Goal: Find specific page/section: Find specific page/section

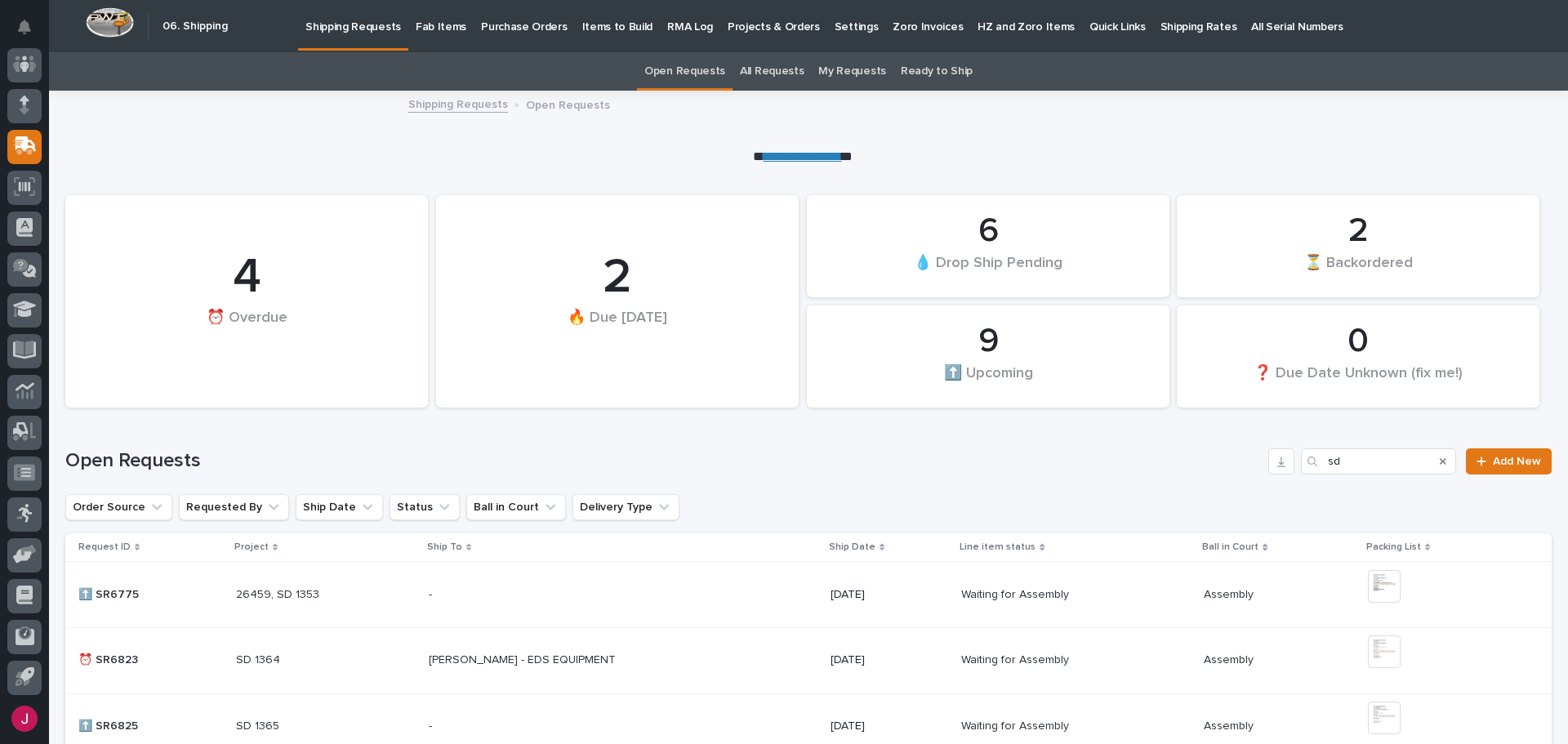
click at [430, 27] on p "Fab Items" at bounding box center [441, 17] width 50 height 34
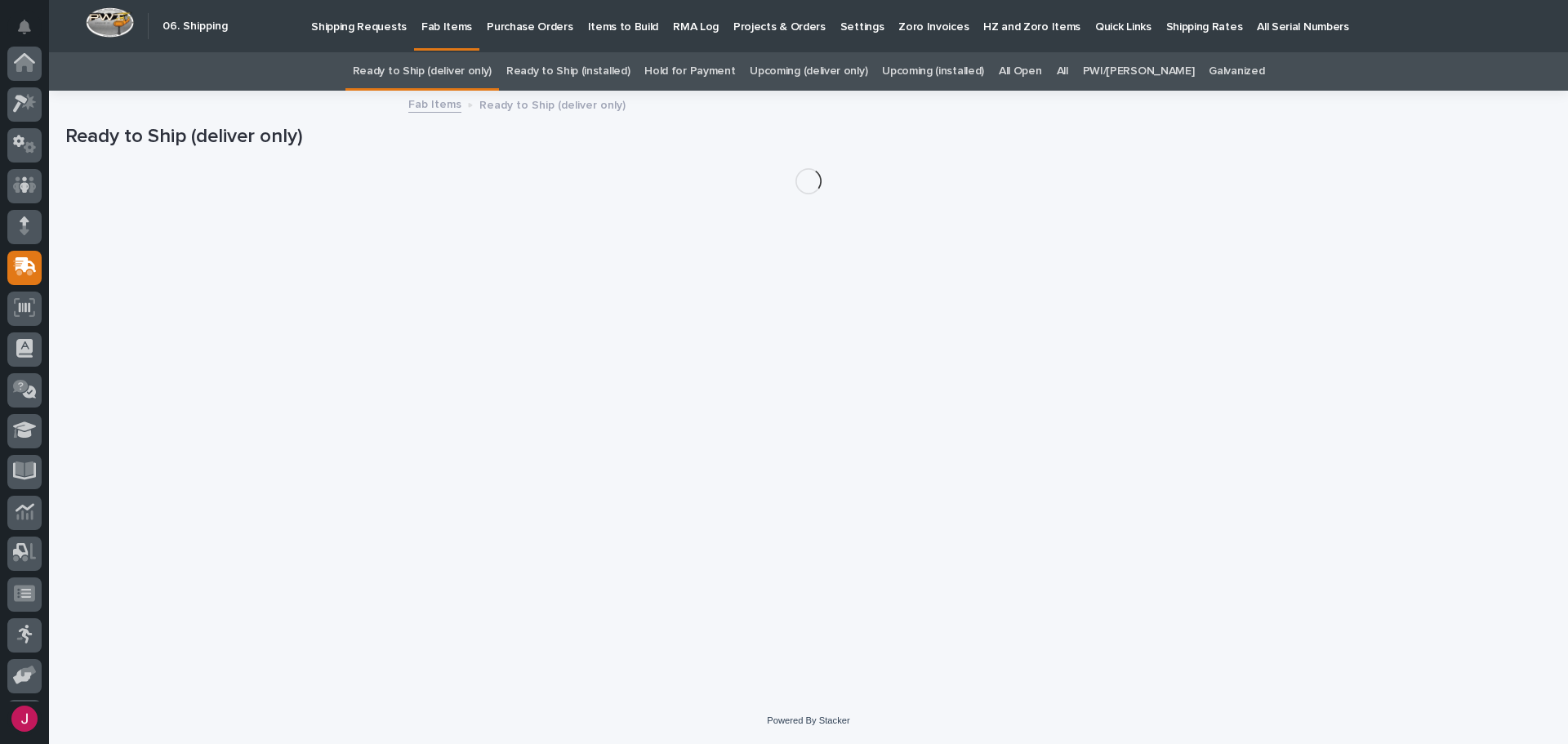
scroll to position [121, 0]
click at [1068, 69] on div "All" at bounding box center [1062, 71] width 26 height 39
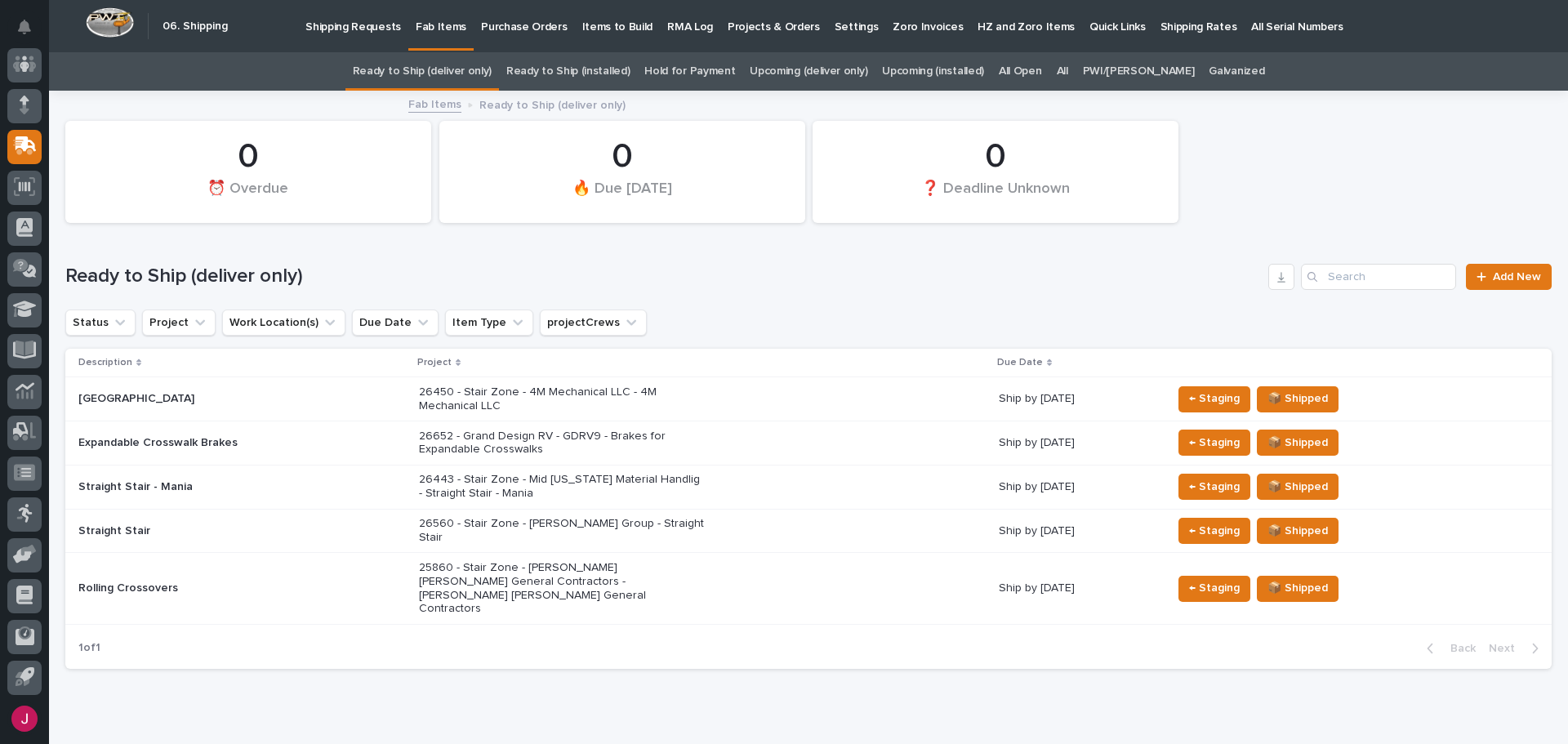
click at [1314, 274] on div "Search" at bounding box center [1313, 276] width 26 height 26
click at [1324, 276] on input "Search" at bounding box center [1378, 276] width 155 height 26
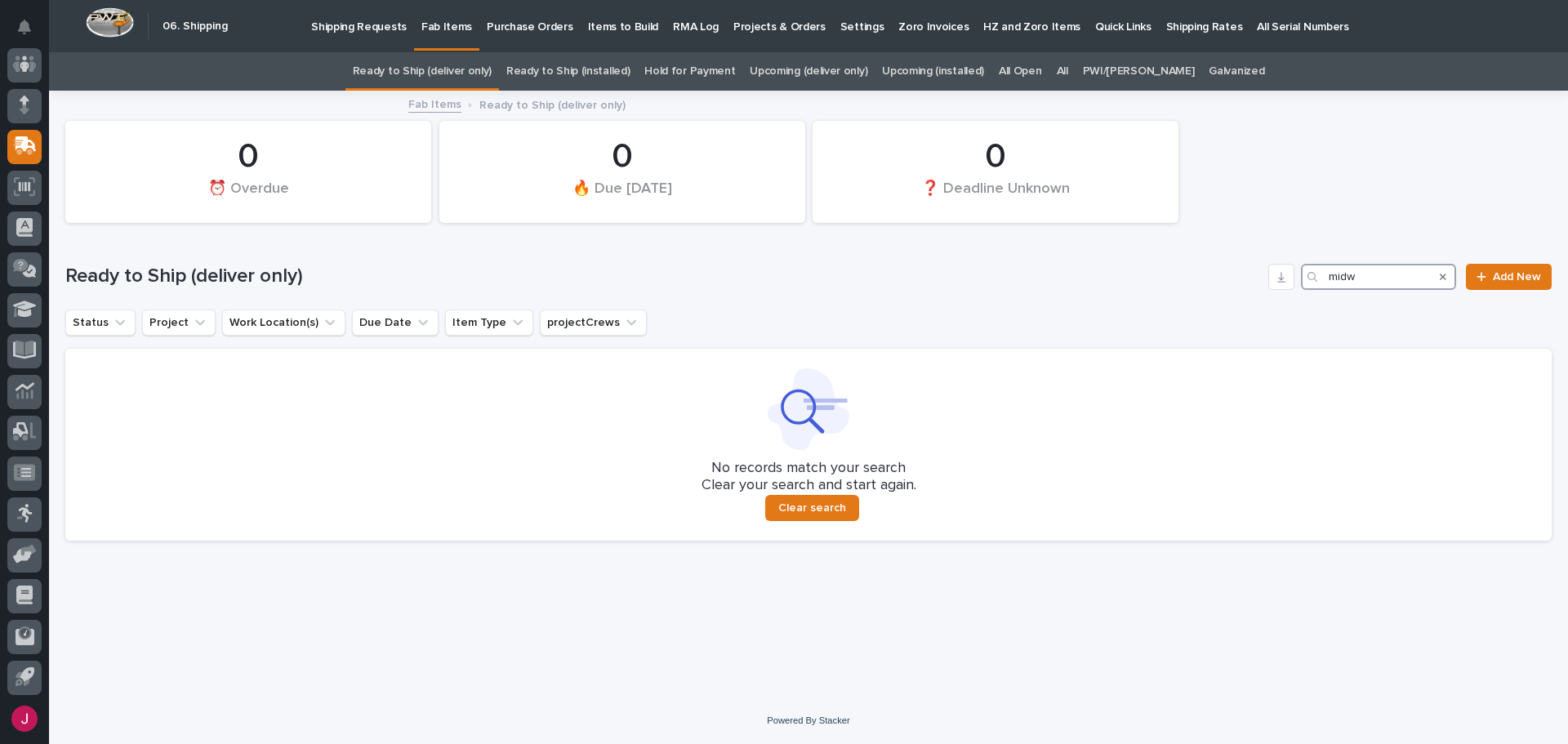
type input "midw"
click at [1068, 66] on link "All" at bounding box center [1062, 71] width 12 height 39
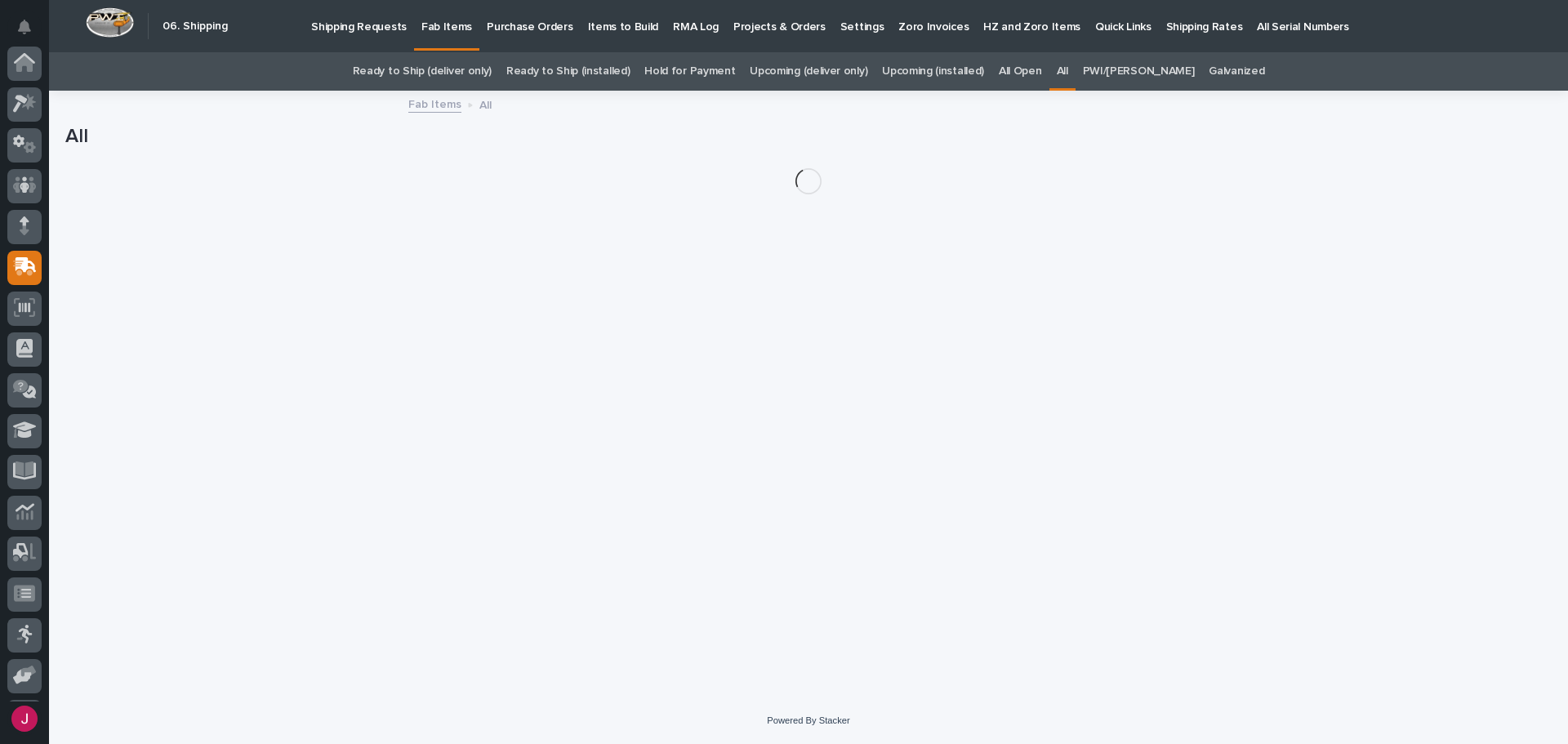
scroll to position [121, 0]
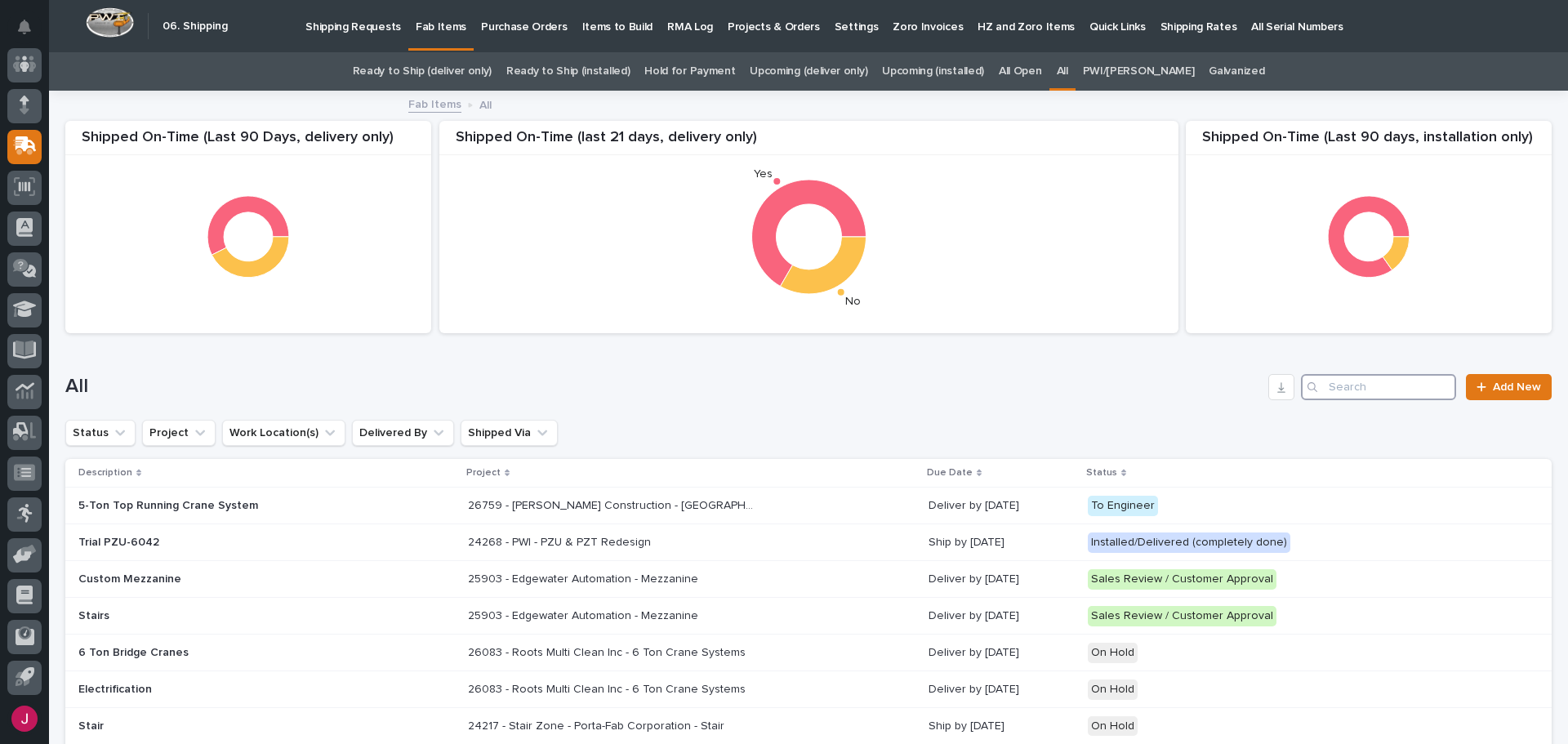
drag, startPoint x: 1318, startPoint y: 379, endPoint x: 1337, endPoint y: 387, distance: 20.6
click at [1318, 379] on input "Search" at bounding box center [1378, 387] width 155 height 26
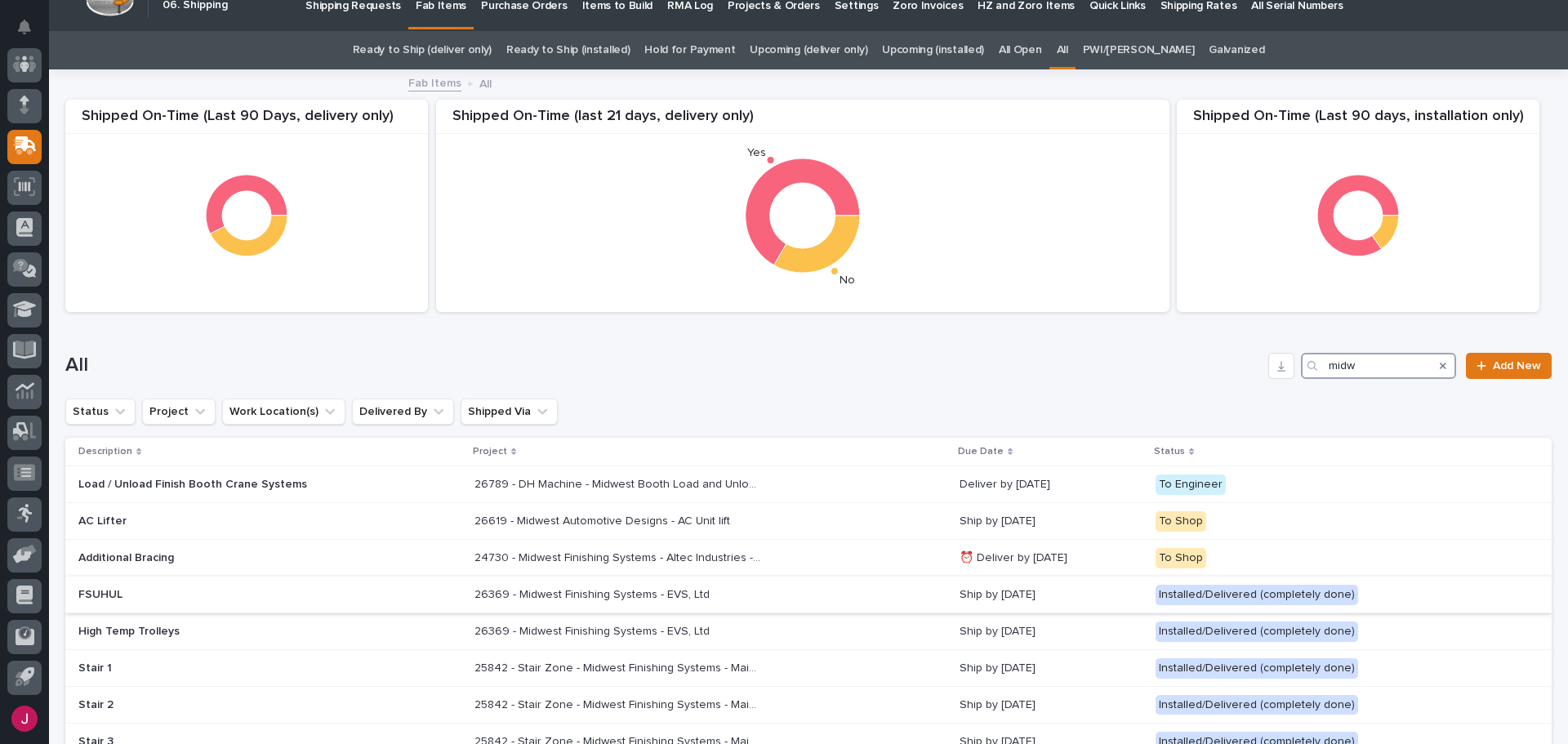
scroll to position [82, 0]
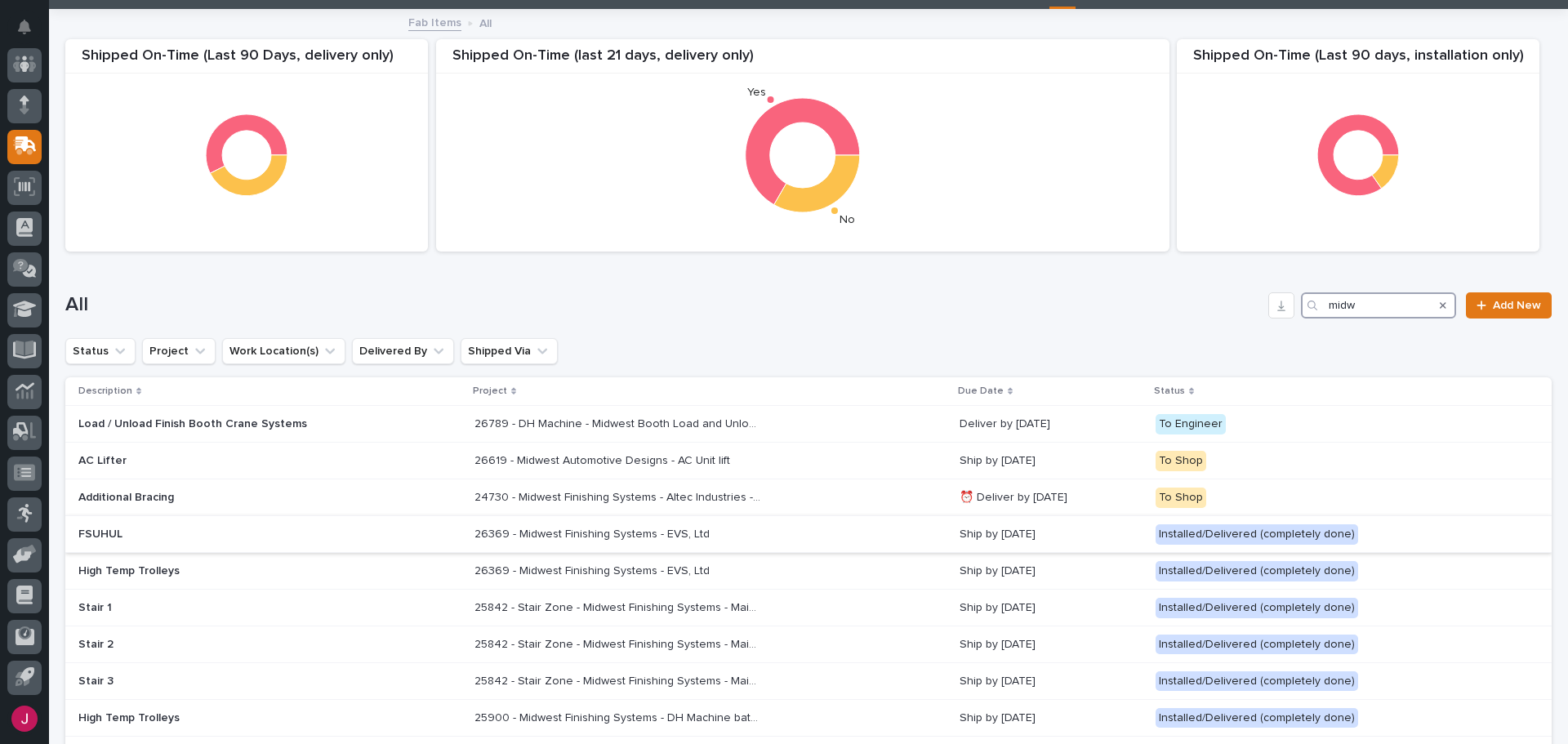
type input "midw"
click at [599, 530] on p "26369 - Midwest Finishing Systems - EVS, Ltd" at bounding box center [594, 532] width 239 height 17
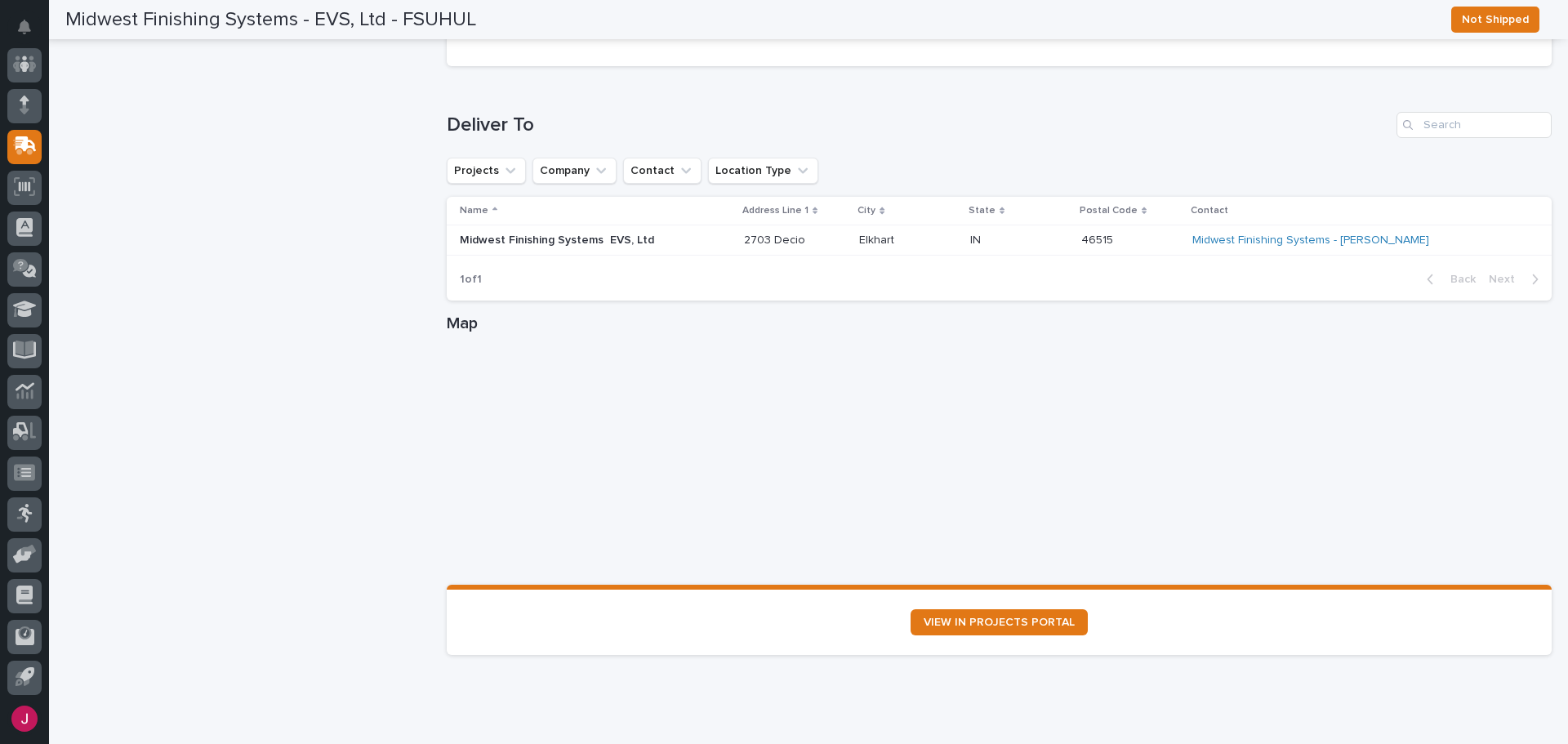
scroll to position [1420, 0]
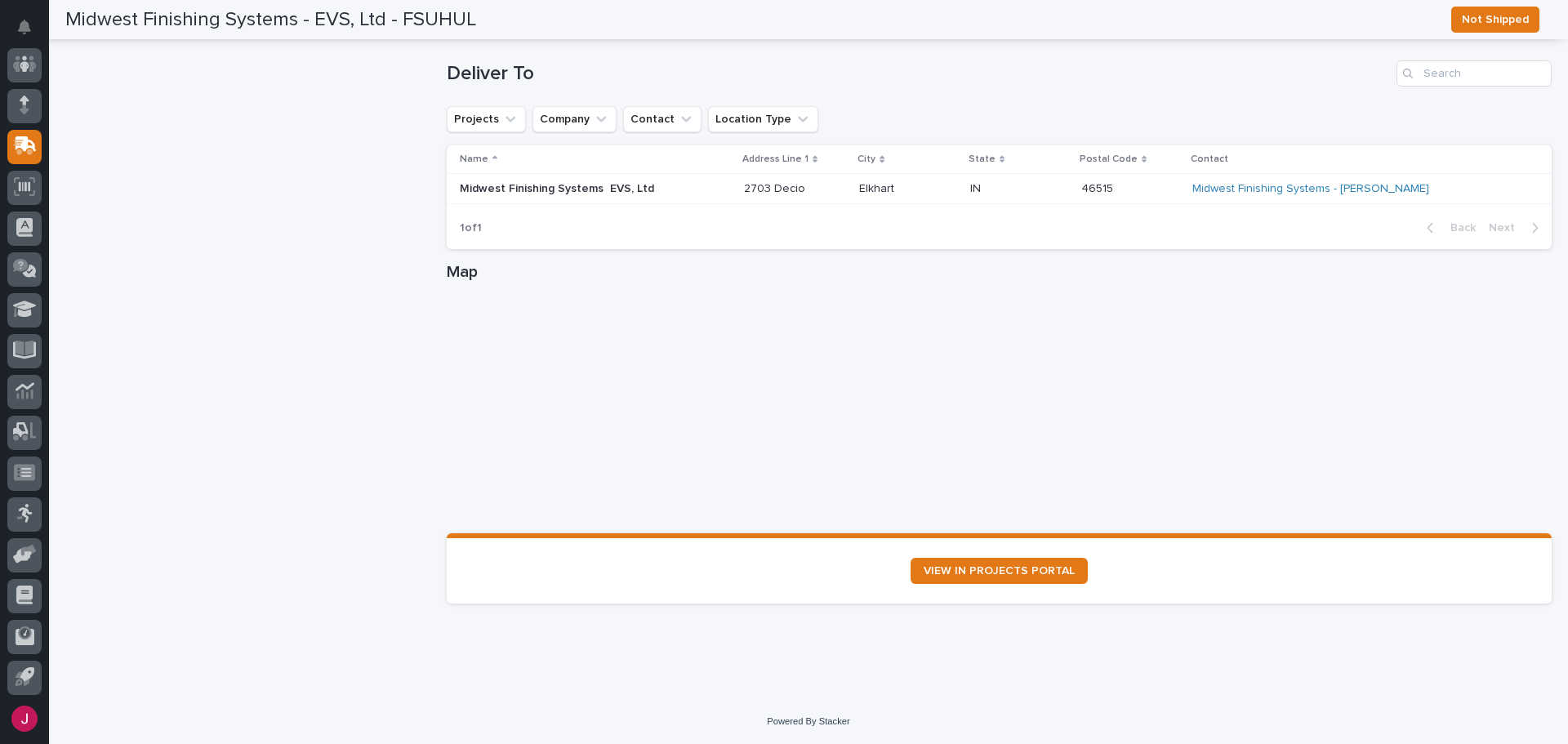
click at [581, 188] on p "Midwest Finishing Systems EVS, Ltd" at bounding box center [595, 188] width 271 height 13
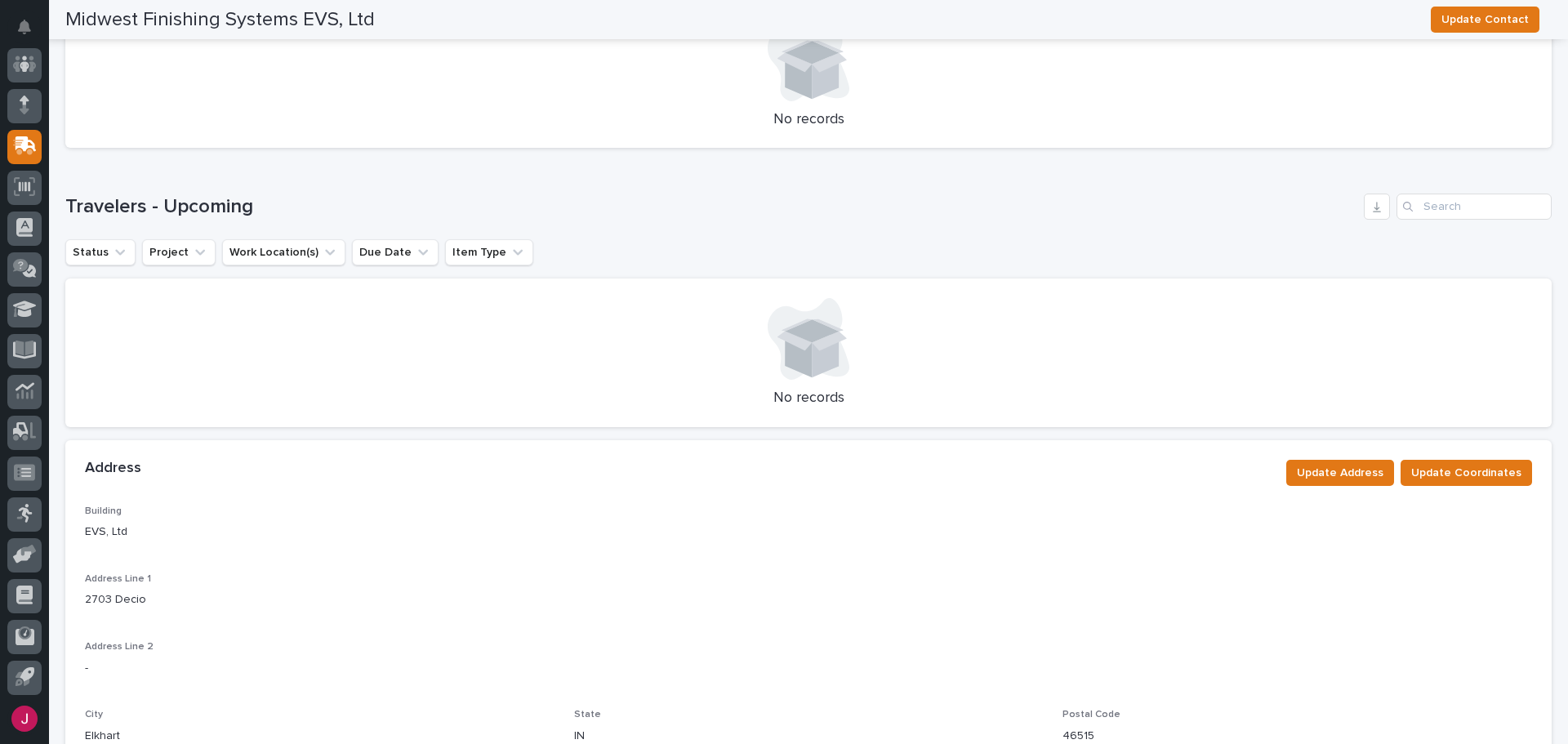
scroll to position [164, 0]
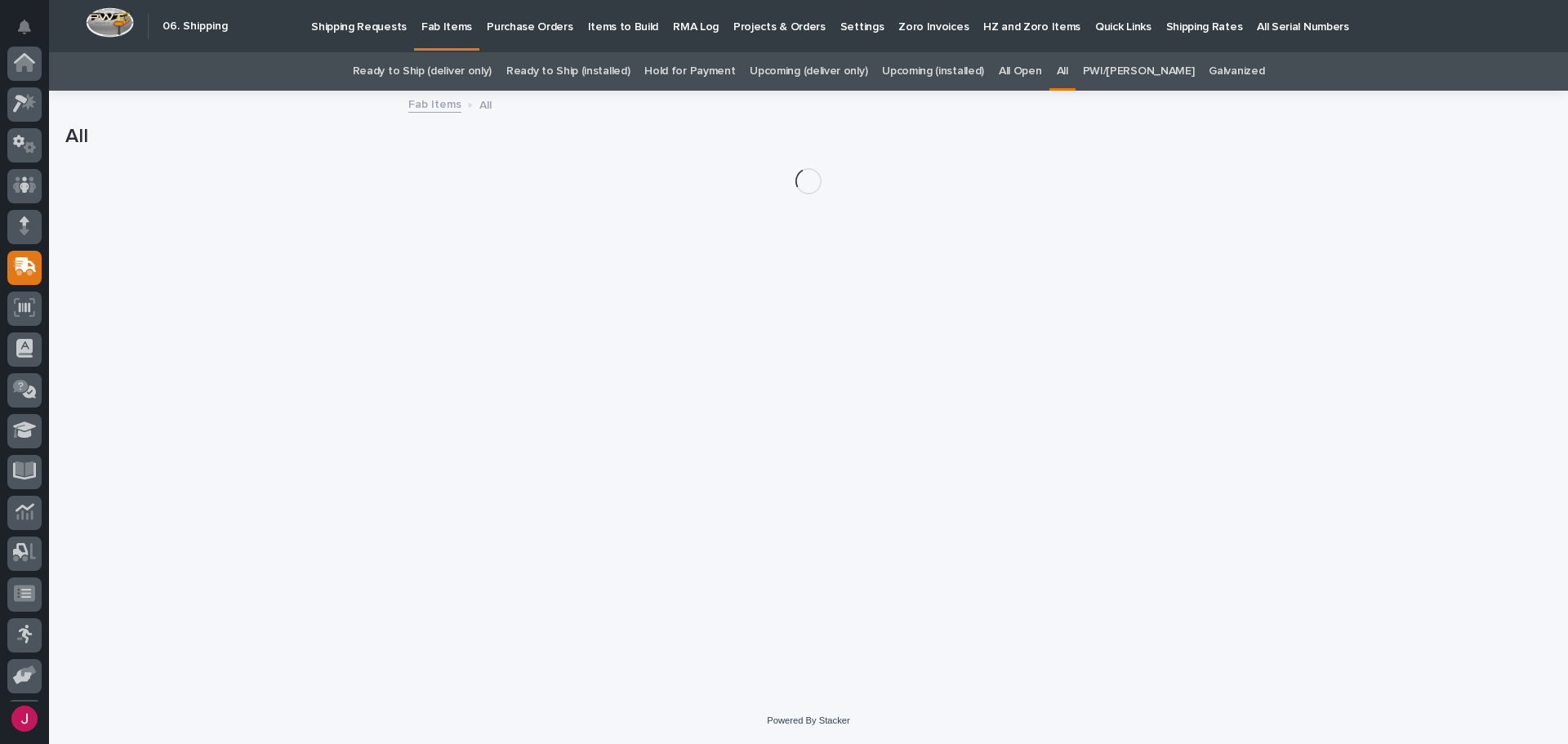
scroll to position [121, 0]
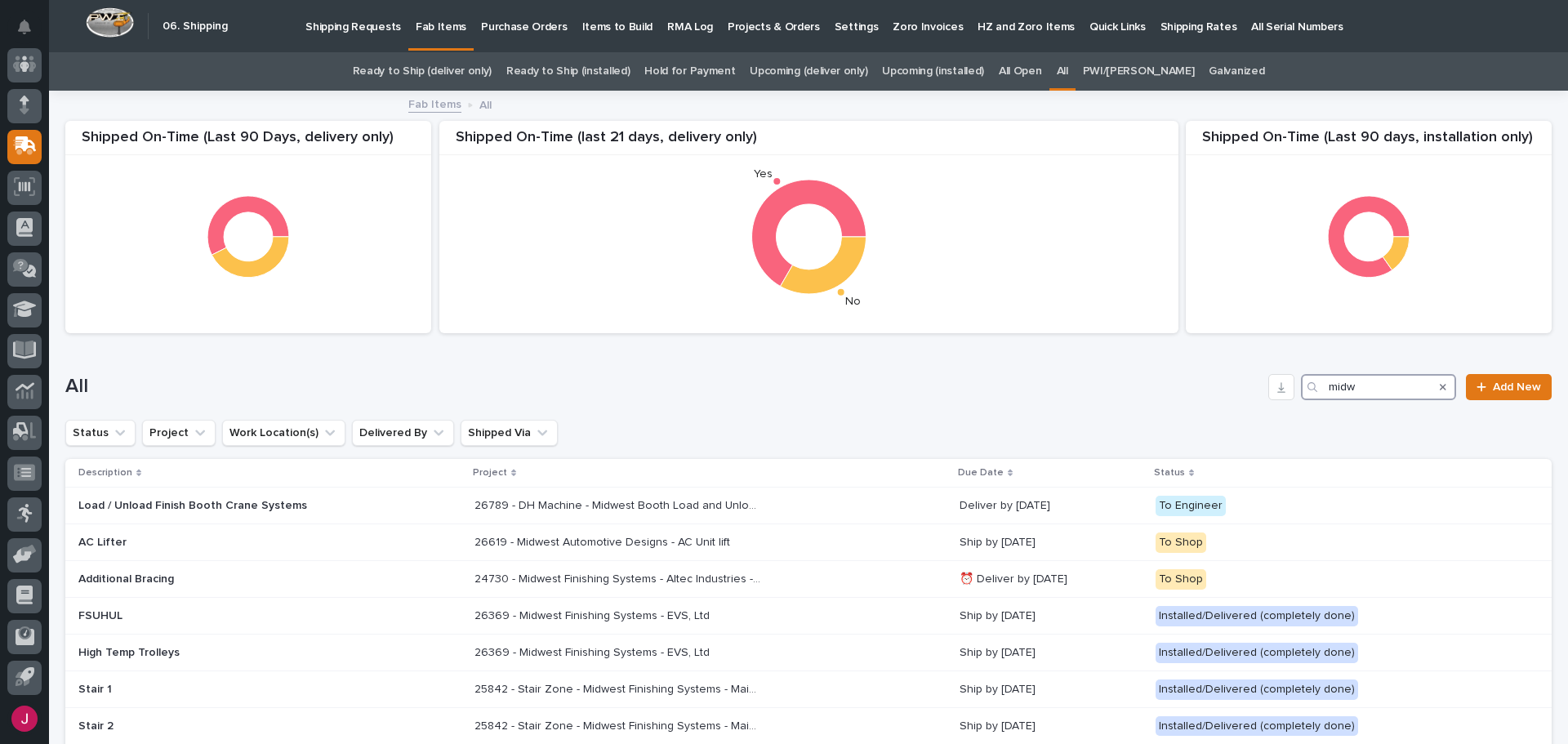
drag, startPoint x: 1329, startPoint y: 387, endPoint x: 1255, endPoint y: 402, distance: 75.5
click at [1255, 402] on div "All midw Add New" at bounding box center [809, 380] width 1486 height 78
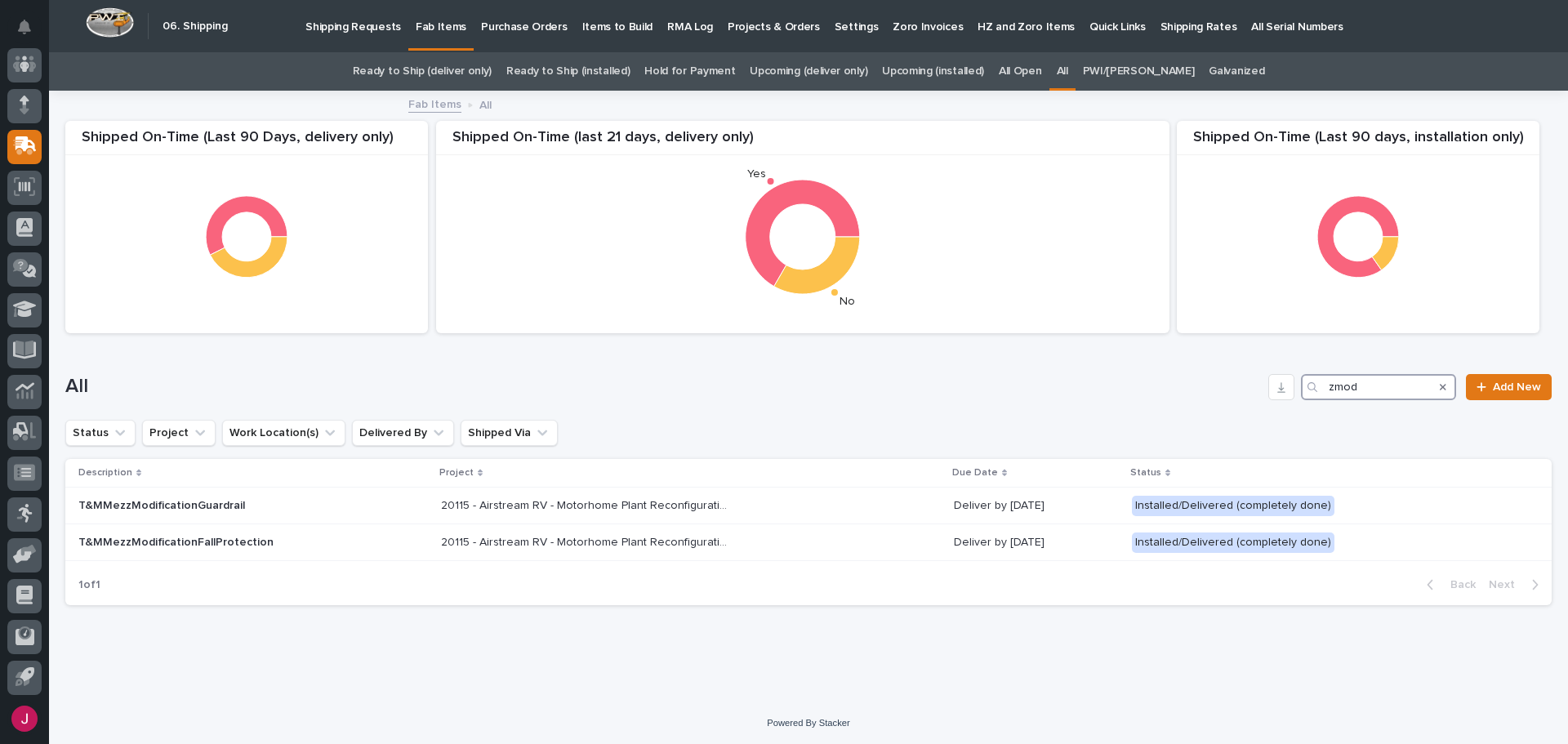
drag, startPoint x: 1326, startPoint y: 384, endPoint x: 1441, endPoint y: 423, distance: 121.4
click at [1338, 387] on input "zmod" at bounding box center [1378, 387] width 155 height 26
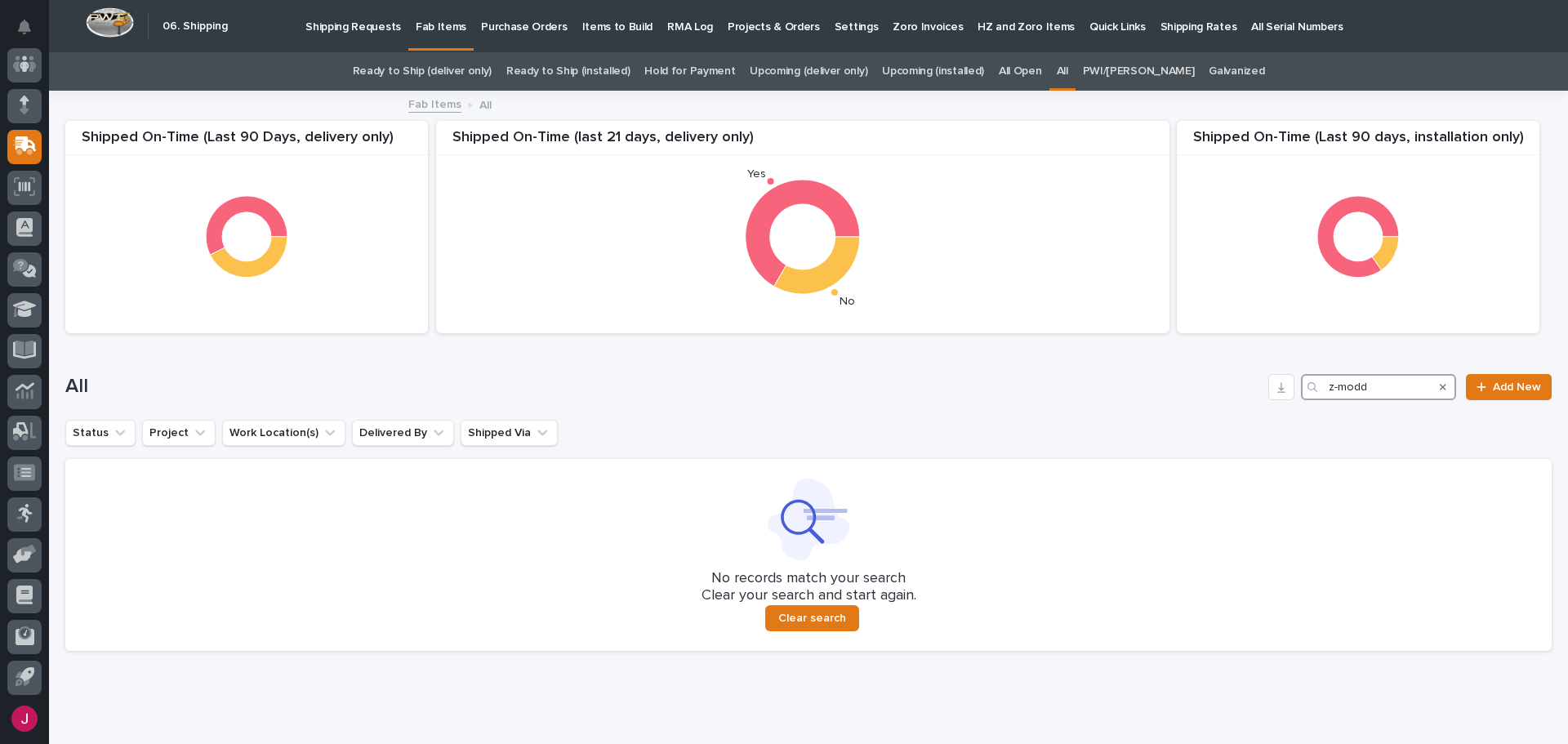
click at [1366, 389] on input "z-modd" at bounding box center [1378, 387] width 155 height 26
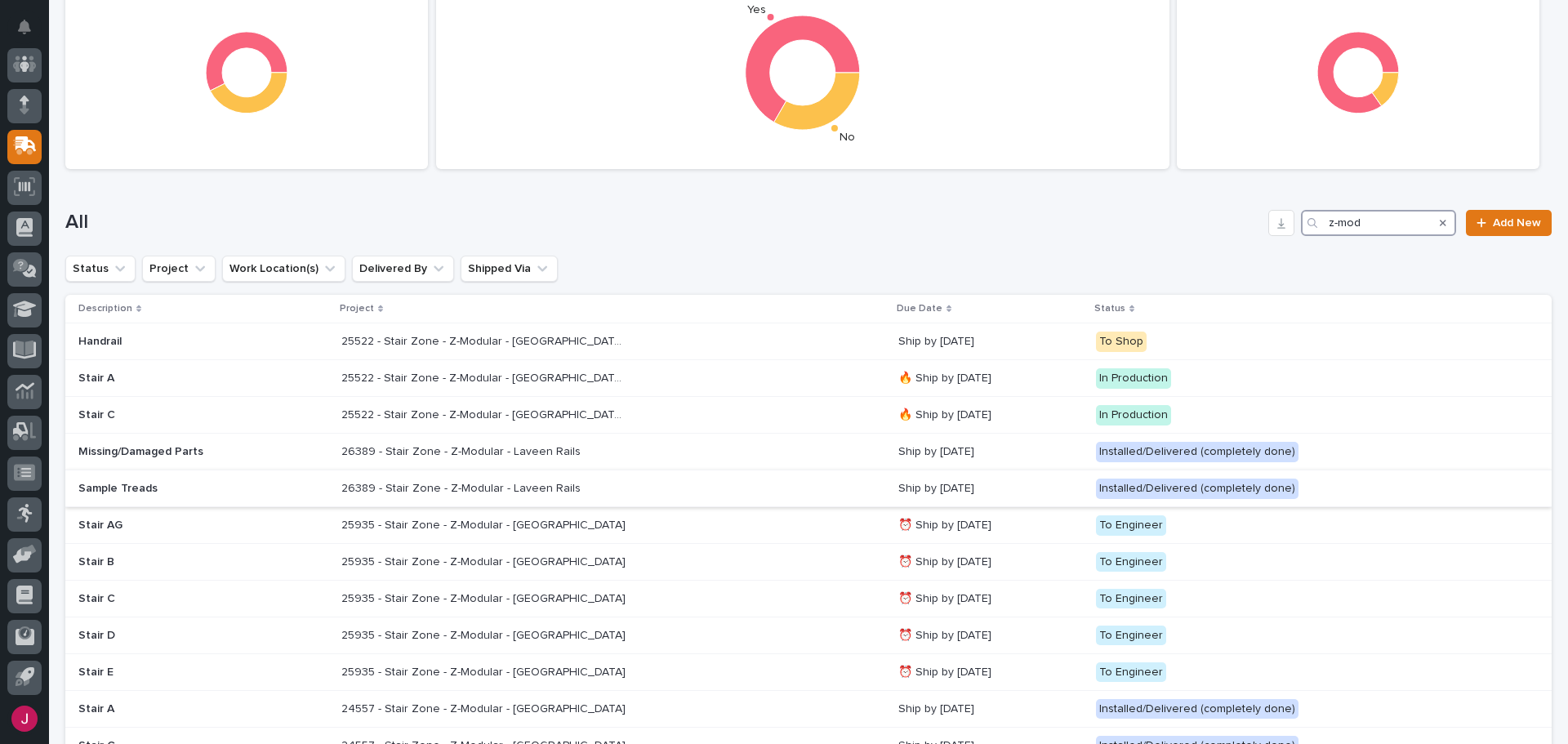
scroll to position [163, 0]
type input "z-mod"
click at [486, 380] on p "25522 - Stair Zone - Z-Modular - [GEOGRAPHIC_DATA] [GEOGRAPHIC_DATA]" at bounding box center [486, 377] width 289 height 17
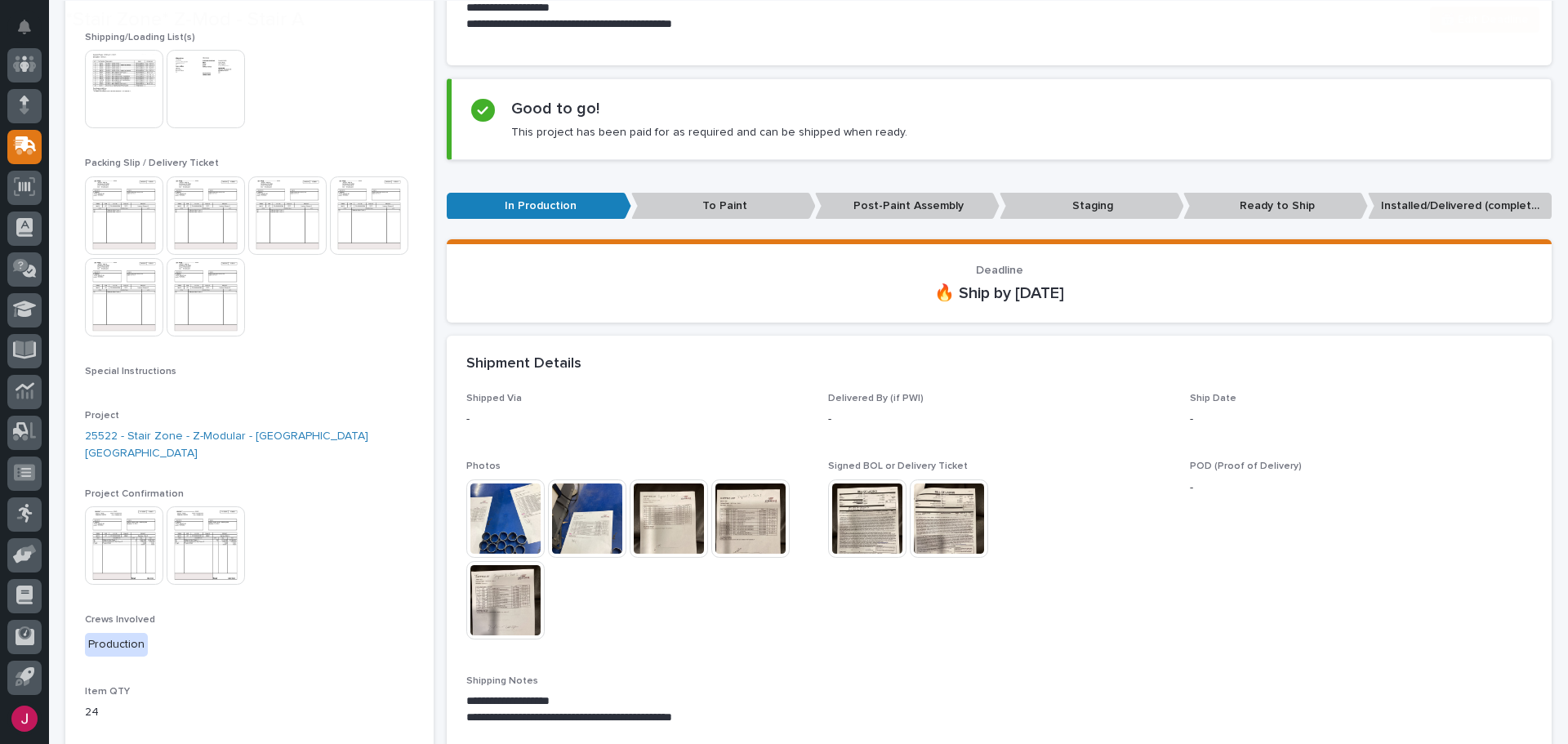
scroll to position [304, 0]
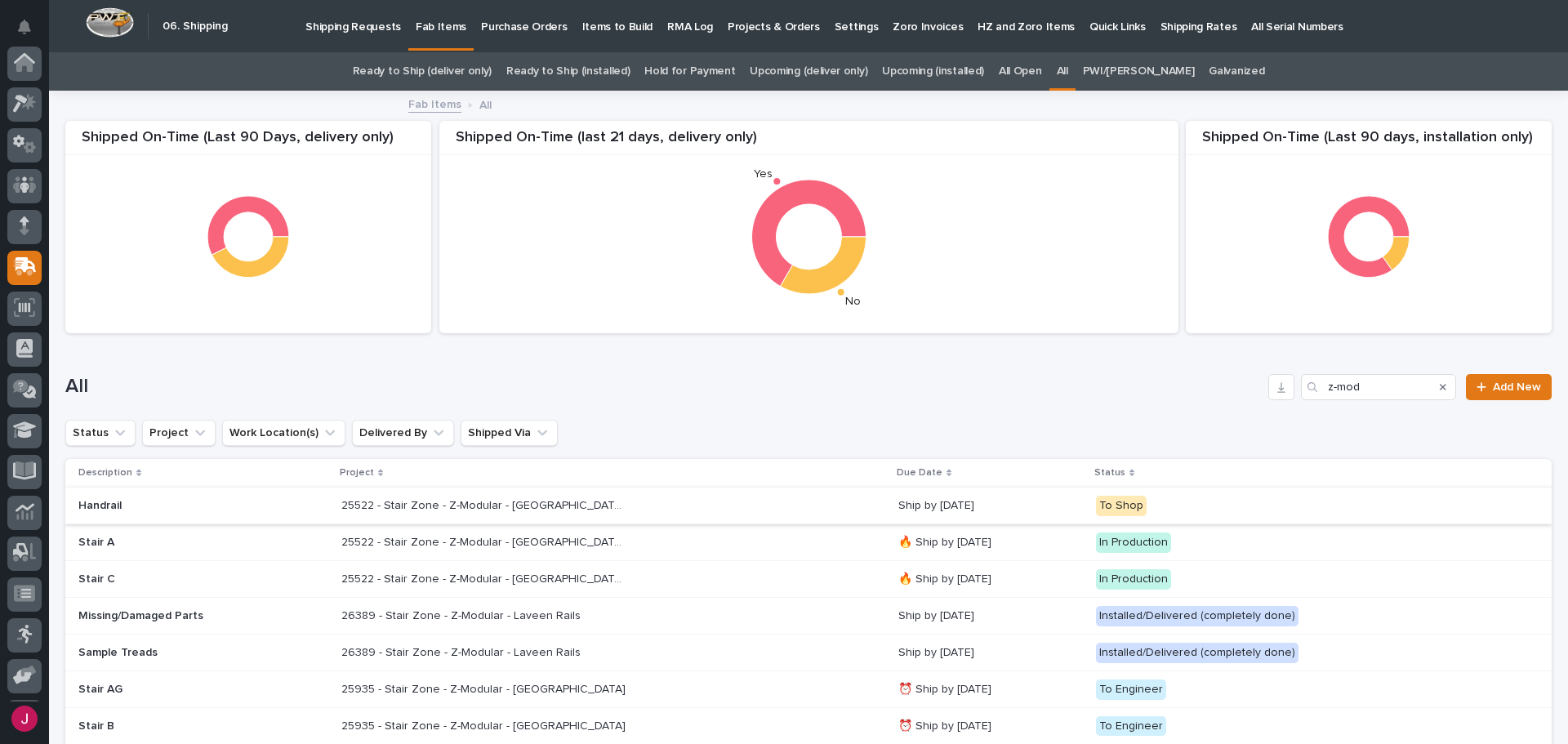
scroll to position [121, 0]
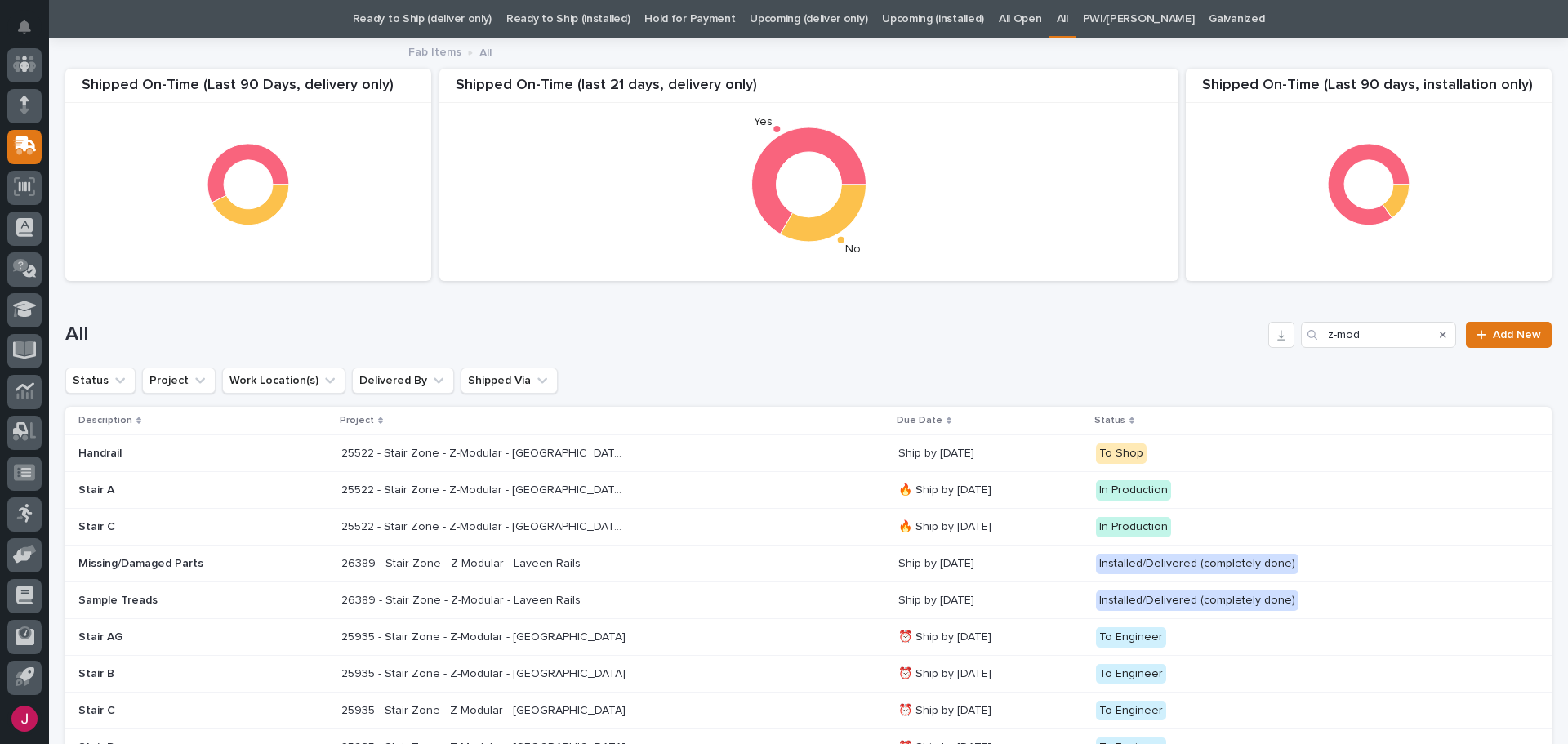
click at [531, 526] on p "25522 - Stair Zone - Z-Modular - [GEOGRAPHIC_DATA] [GEOGRAPHIC_DATA]" at bounding box center [486, 525] width 289 height 17
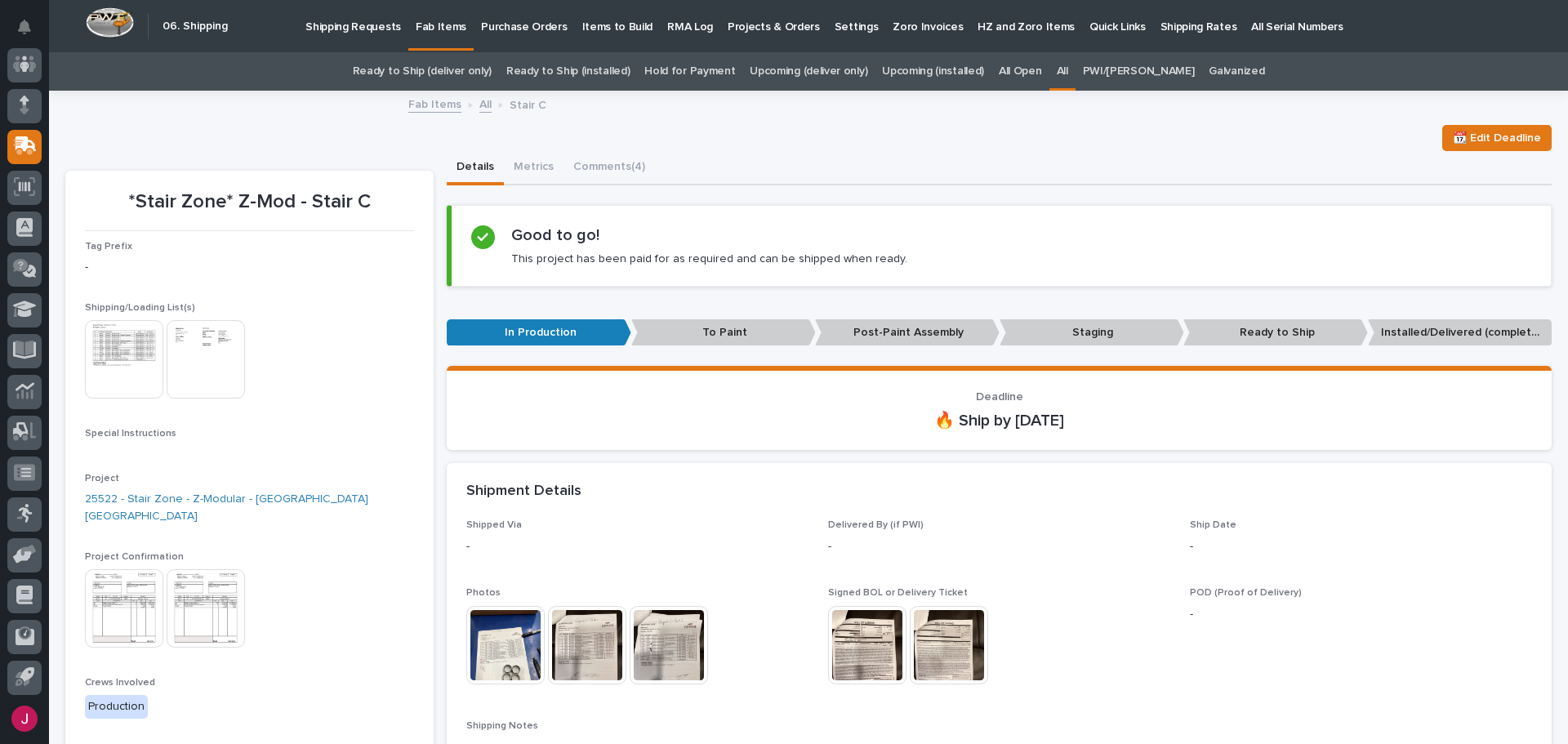
click at [567, 632] on img at bounding box center [586, 644] width 78 height 78
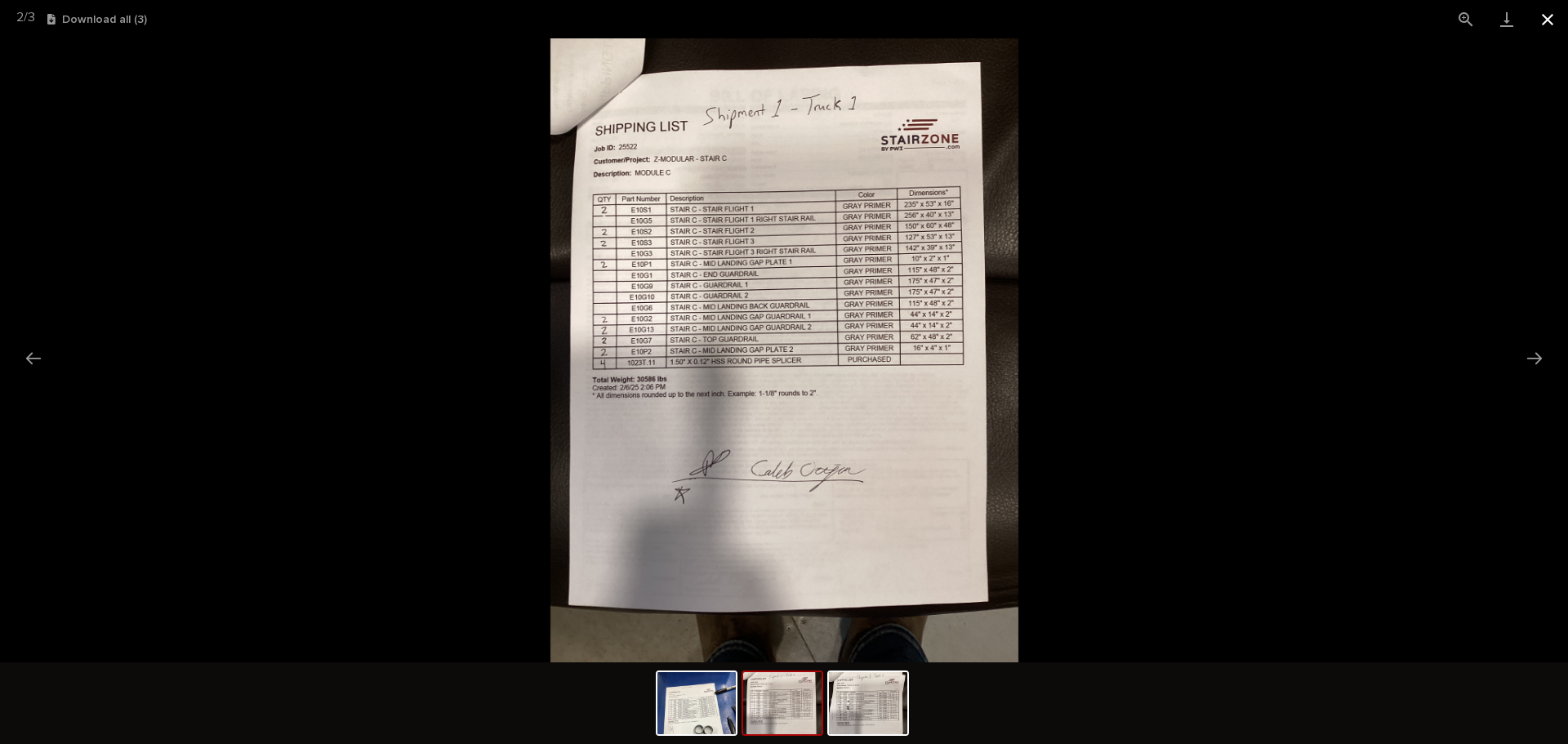
click at [1549, 13] on button "Close gallery" at bounding box center [1546, 19] width 40 height 39
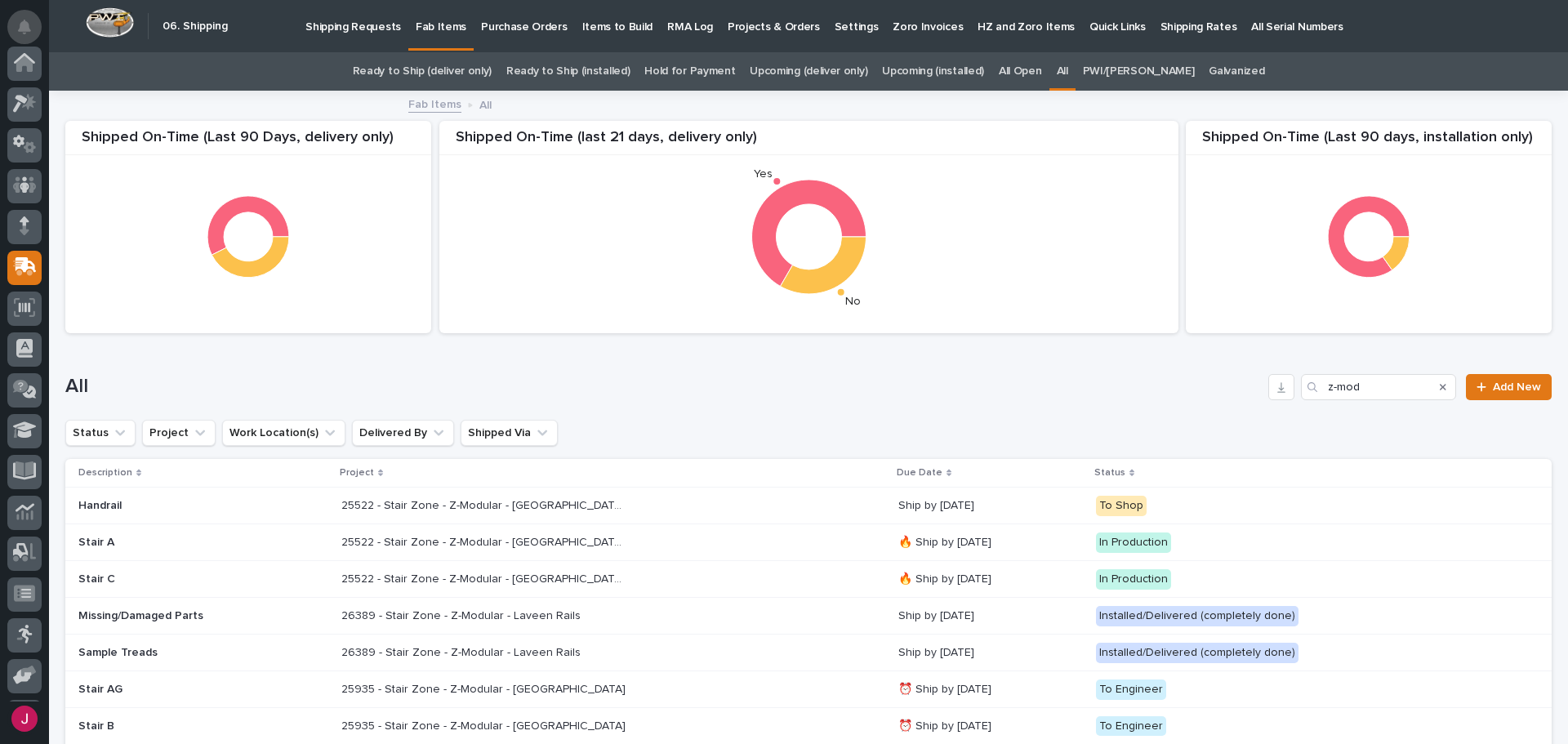
scroll to position [52, 0]
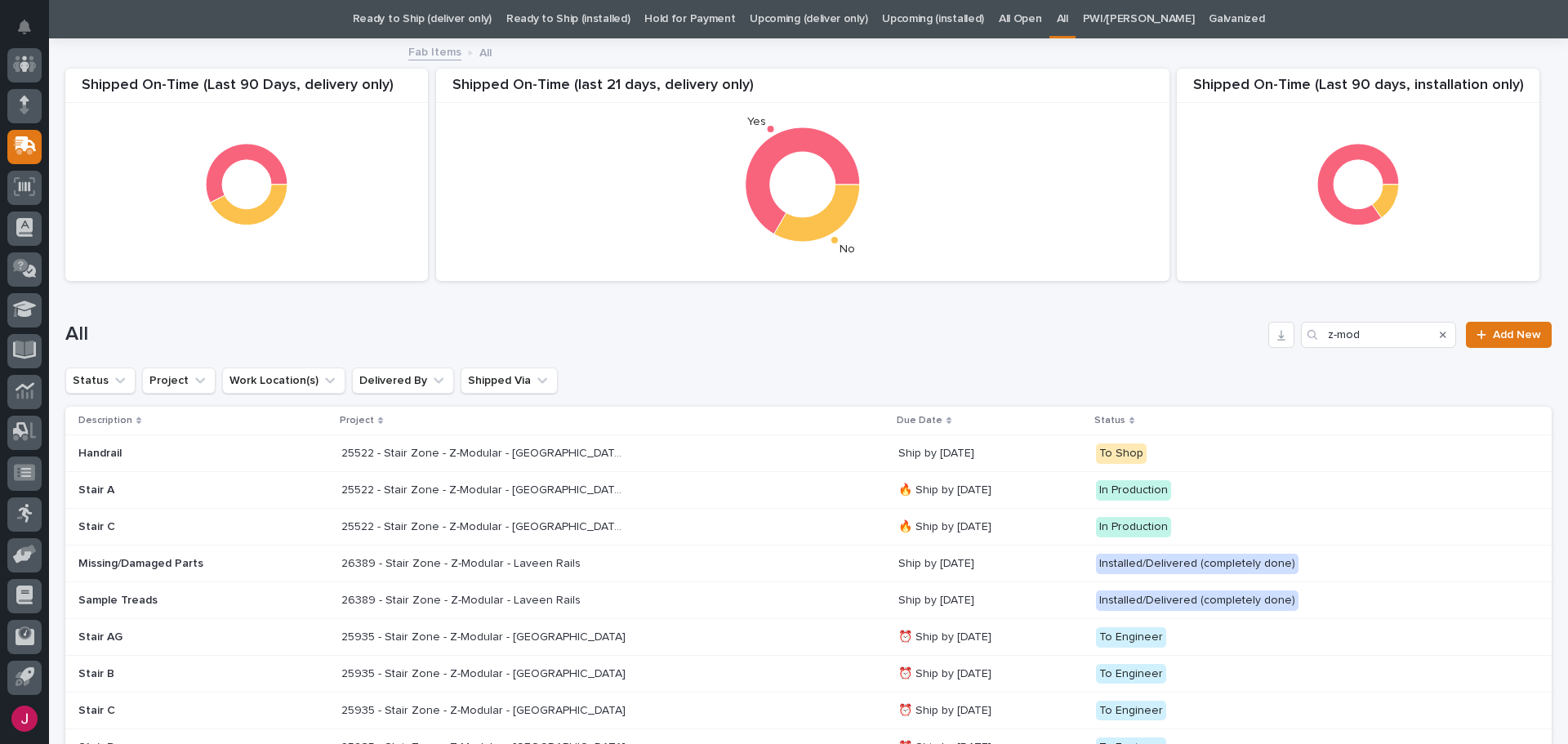
click at [556, 455] on p "25522 - Stair Zone - Z-Modular - [GEOGRAPHIC_DATA] [GEOGRAPHIC_DATA]" at bounding box center [486, 451] width 289 height 17
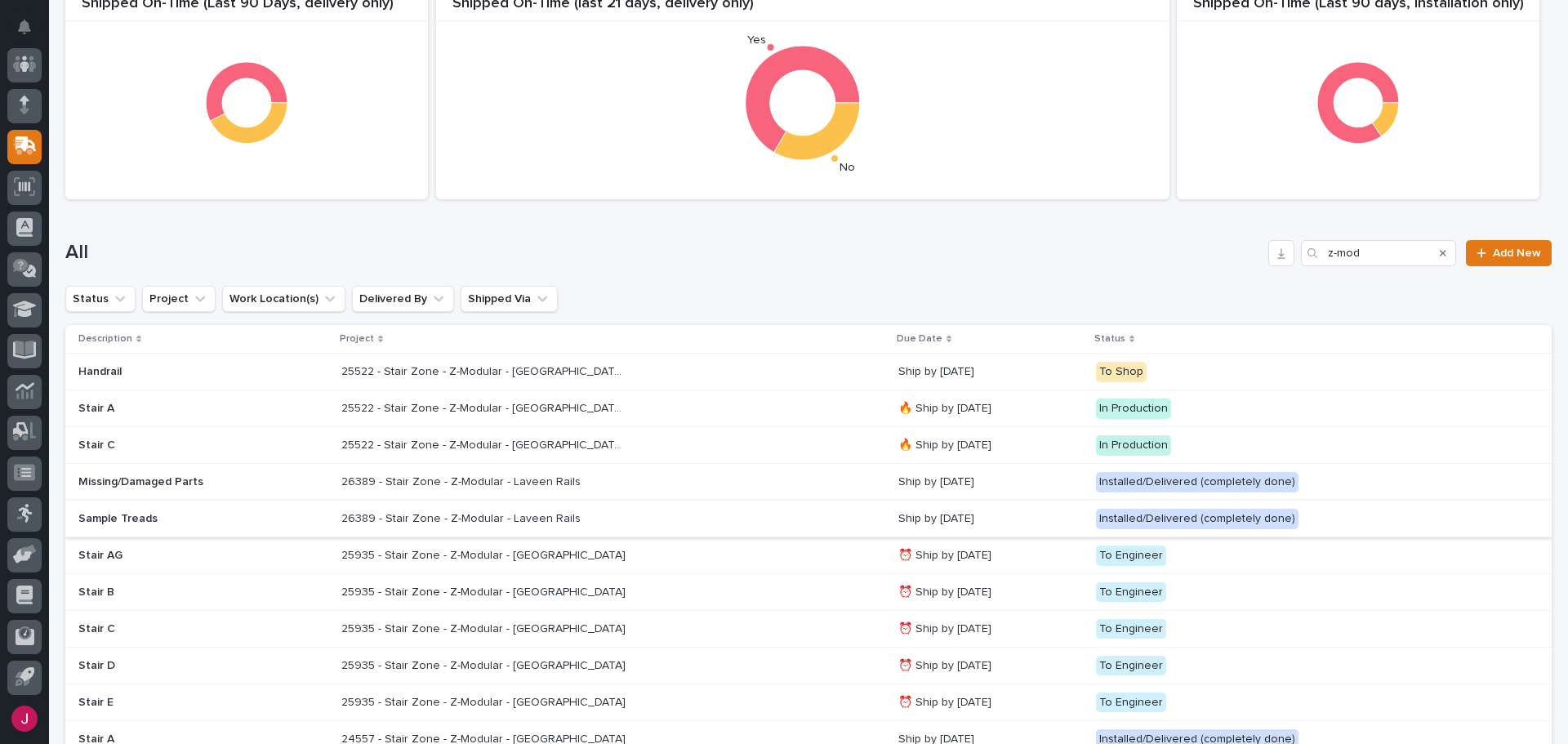
click at [907, 482] on p "Ship by [DATE]" at bounding box center [991, 481] width 185 height 13
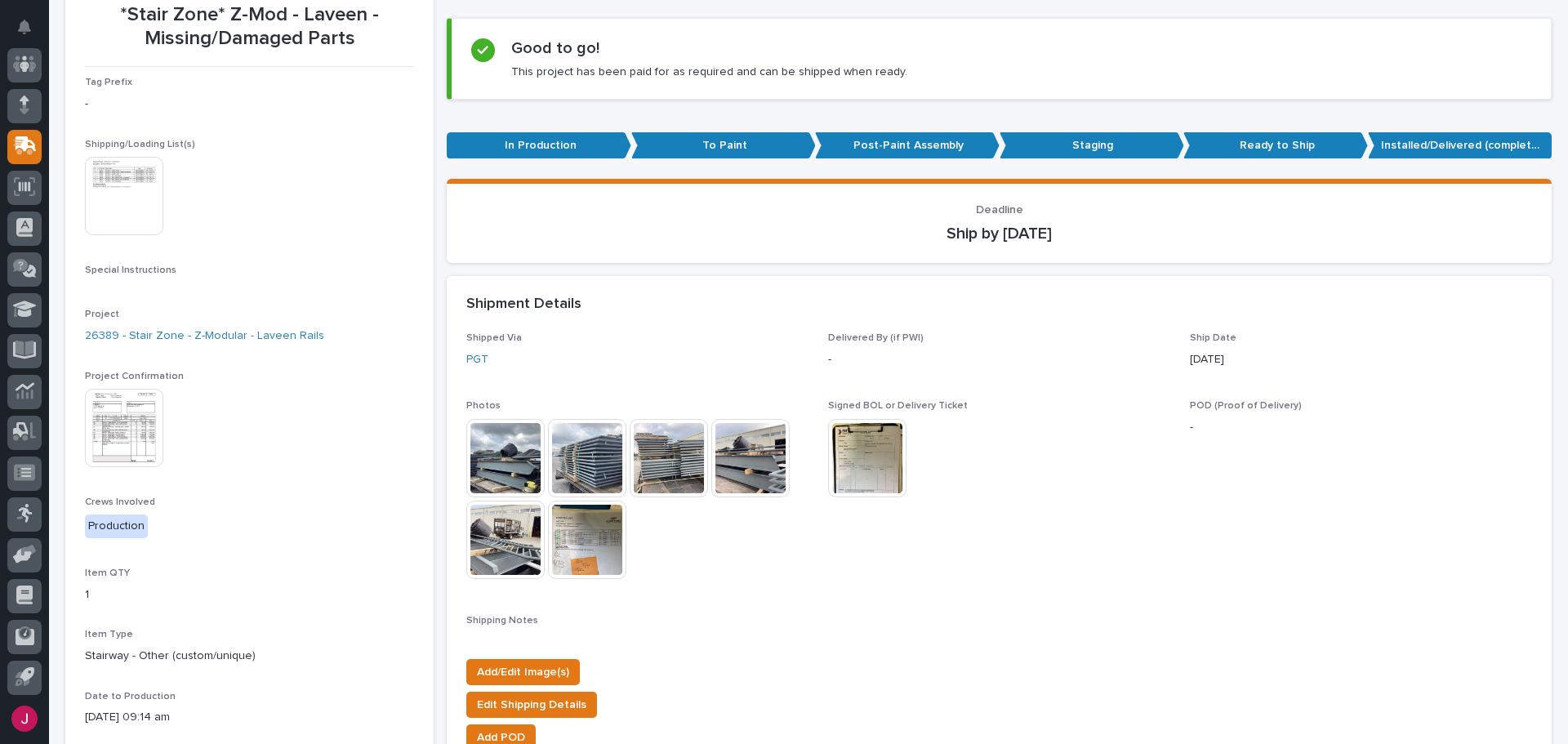
scroll to position [245, 0]
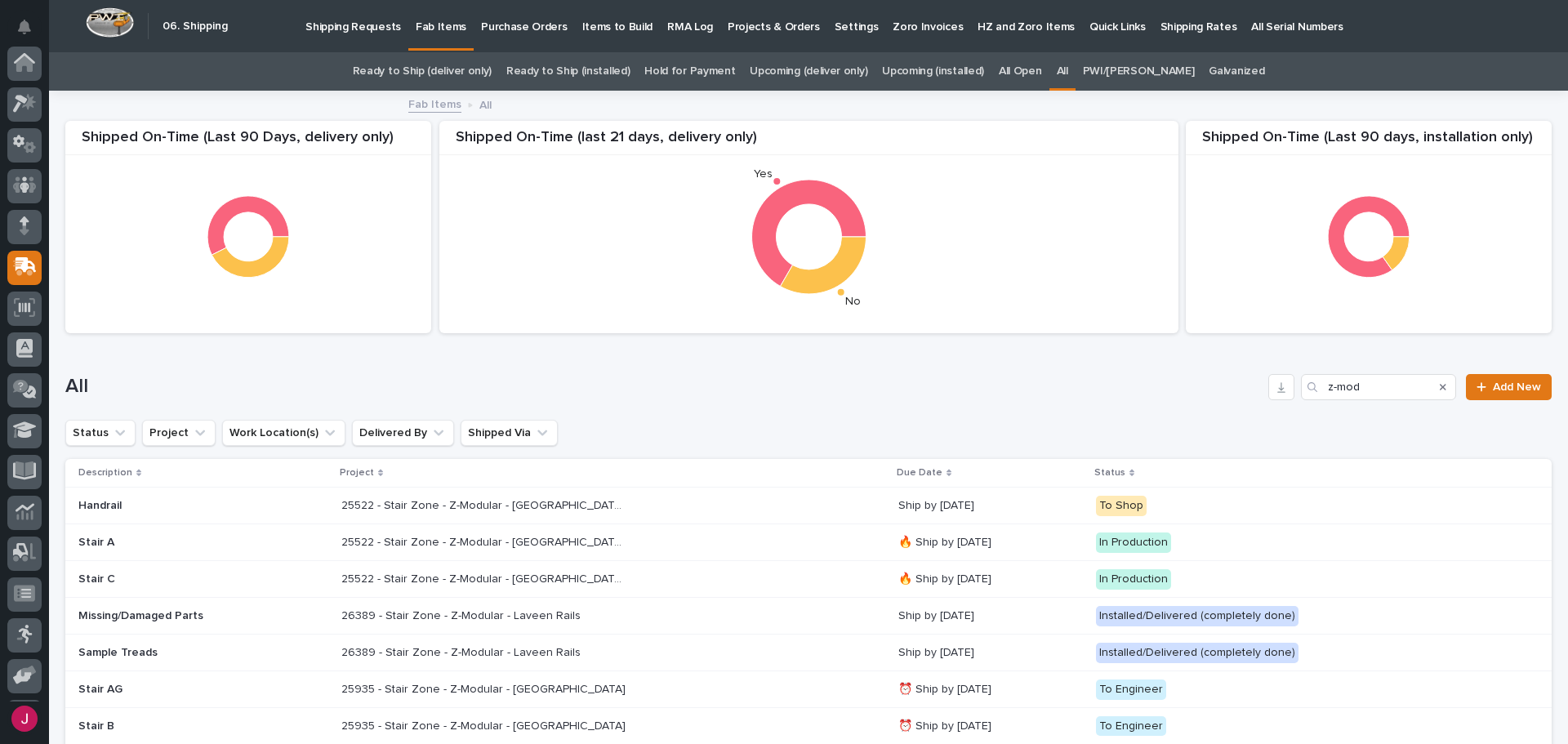
scroll to position [121, 0]
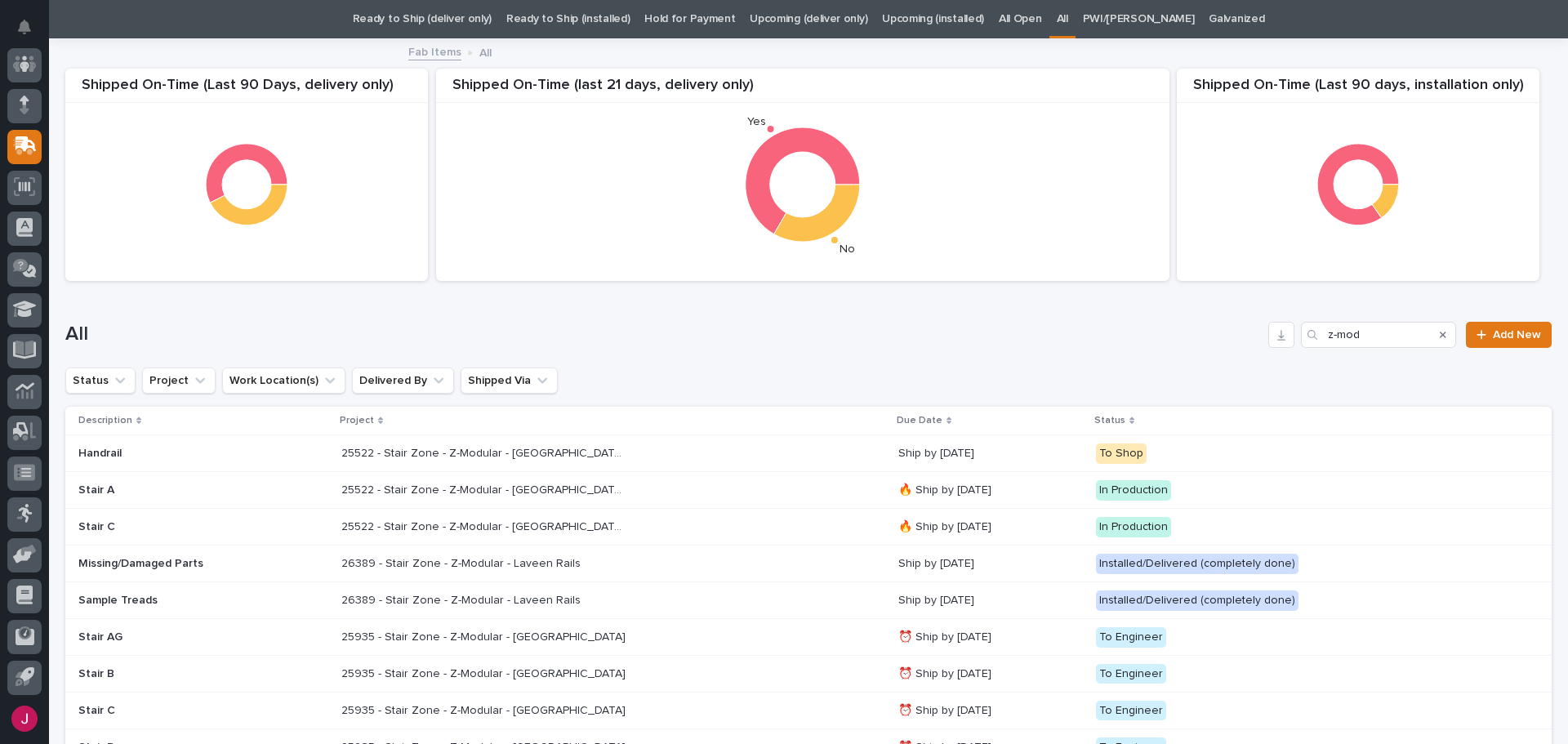
click at [898, 601] on p "Ship by [DATE]" at bounding box center [991, 600] width 185 height 13
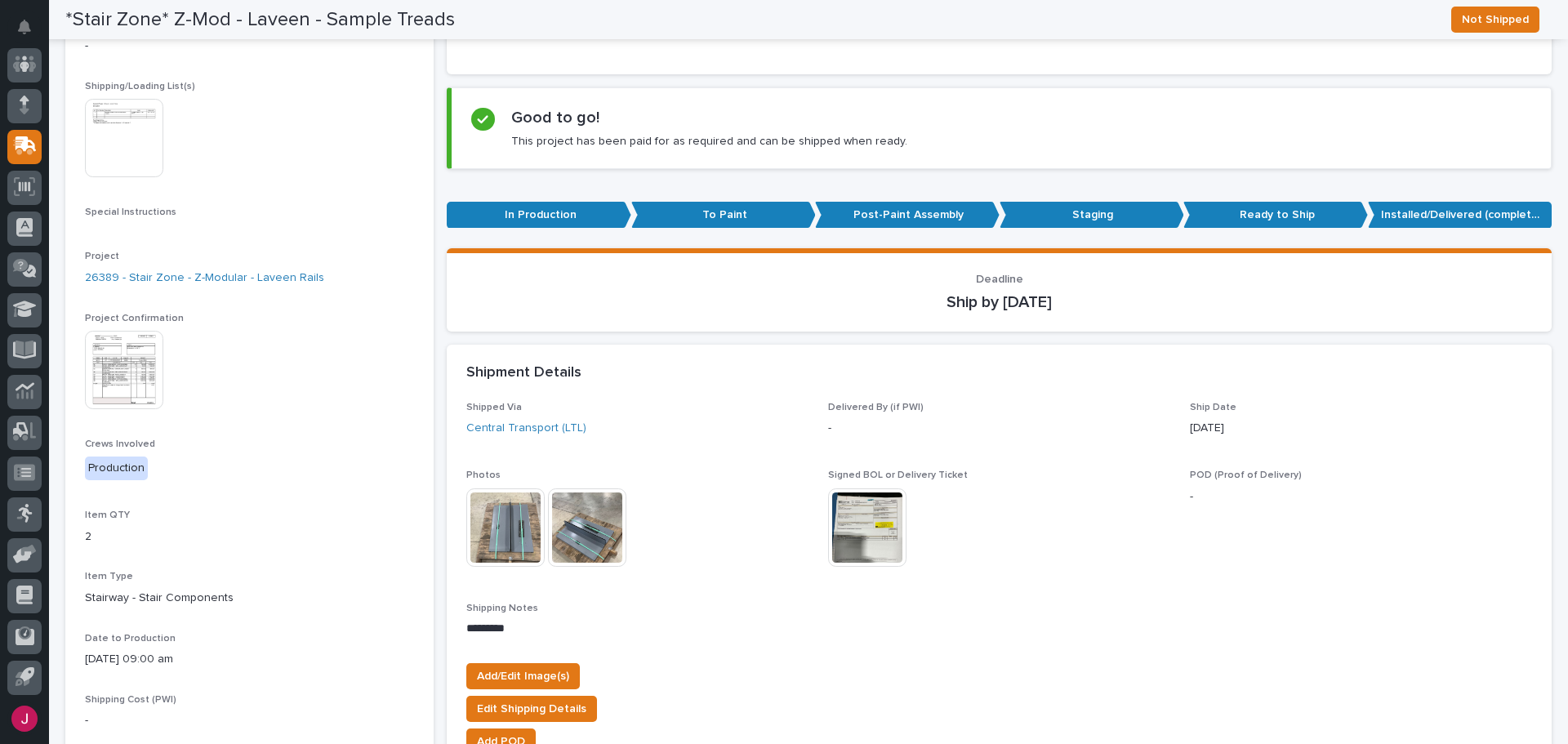
scroll to position [327, 0]
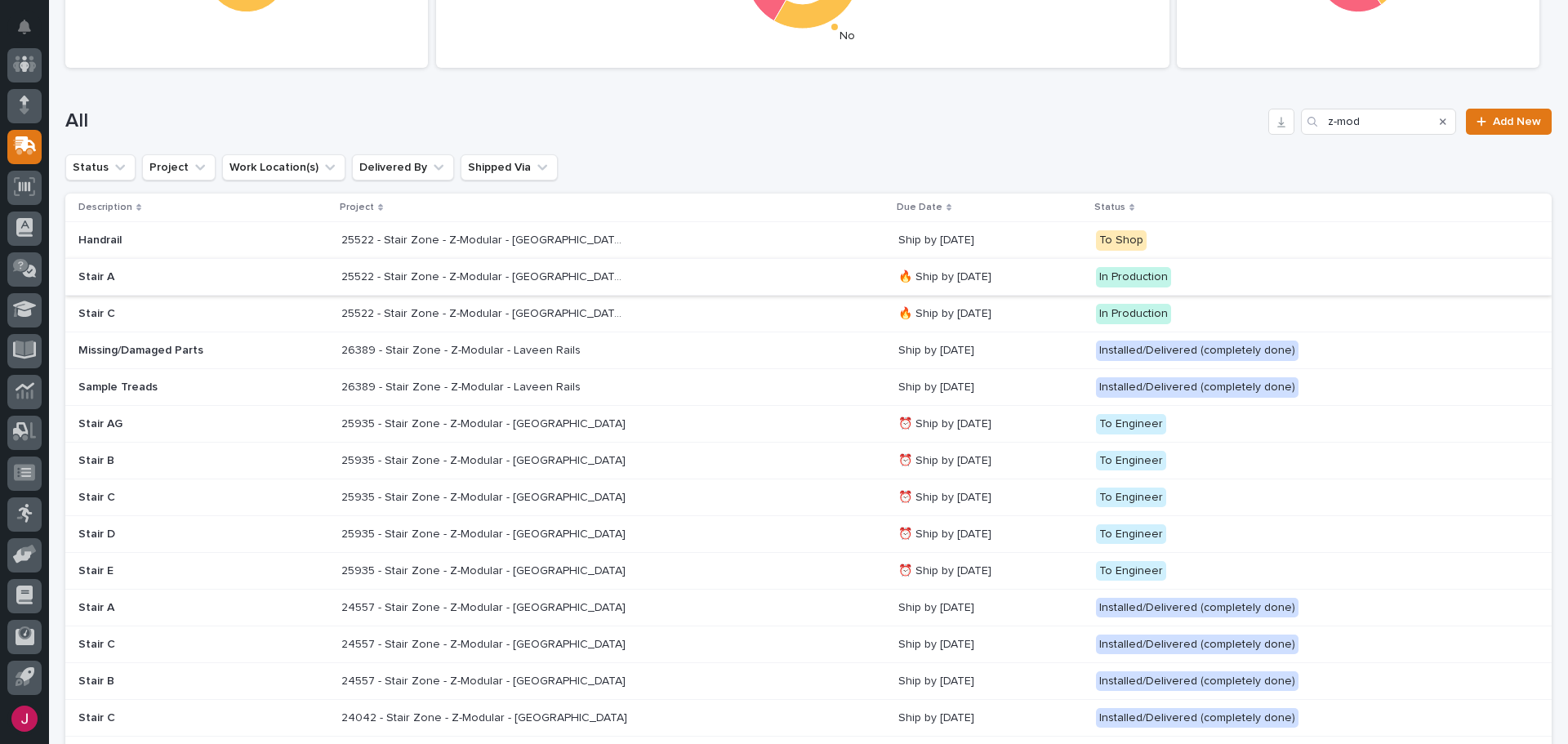
scroll to position [297, 0]
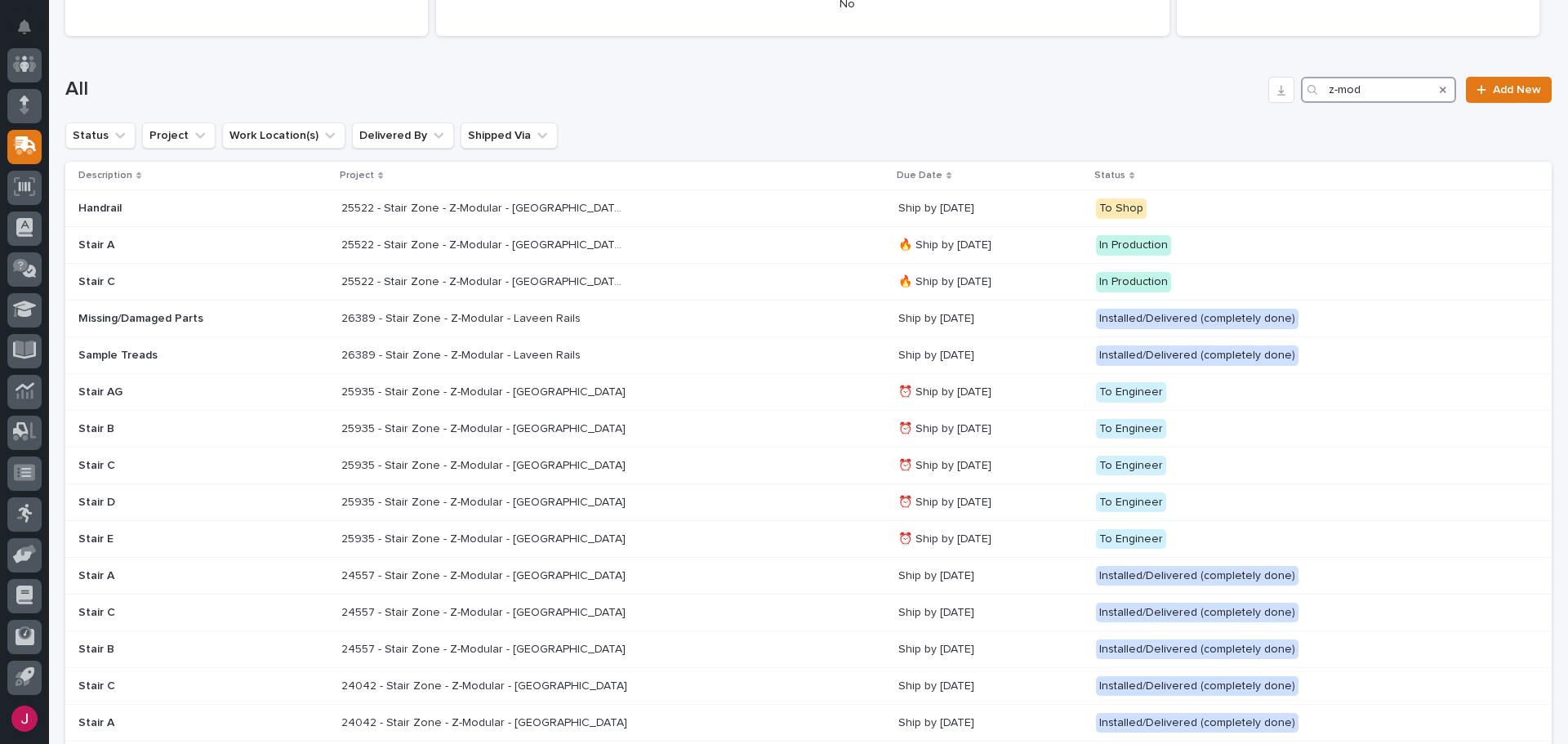
drag, startPoint x: 1378, startPoint y: 91, endPoint x: 1267, endPoint y: 63, distance: 114.5
click at [1267, 63] on div "All z-mod Add New" at bounding box center [809, 83] width 1486 height 78
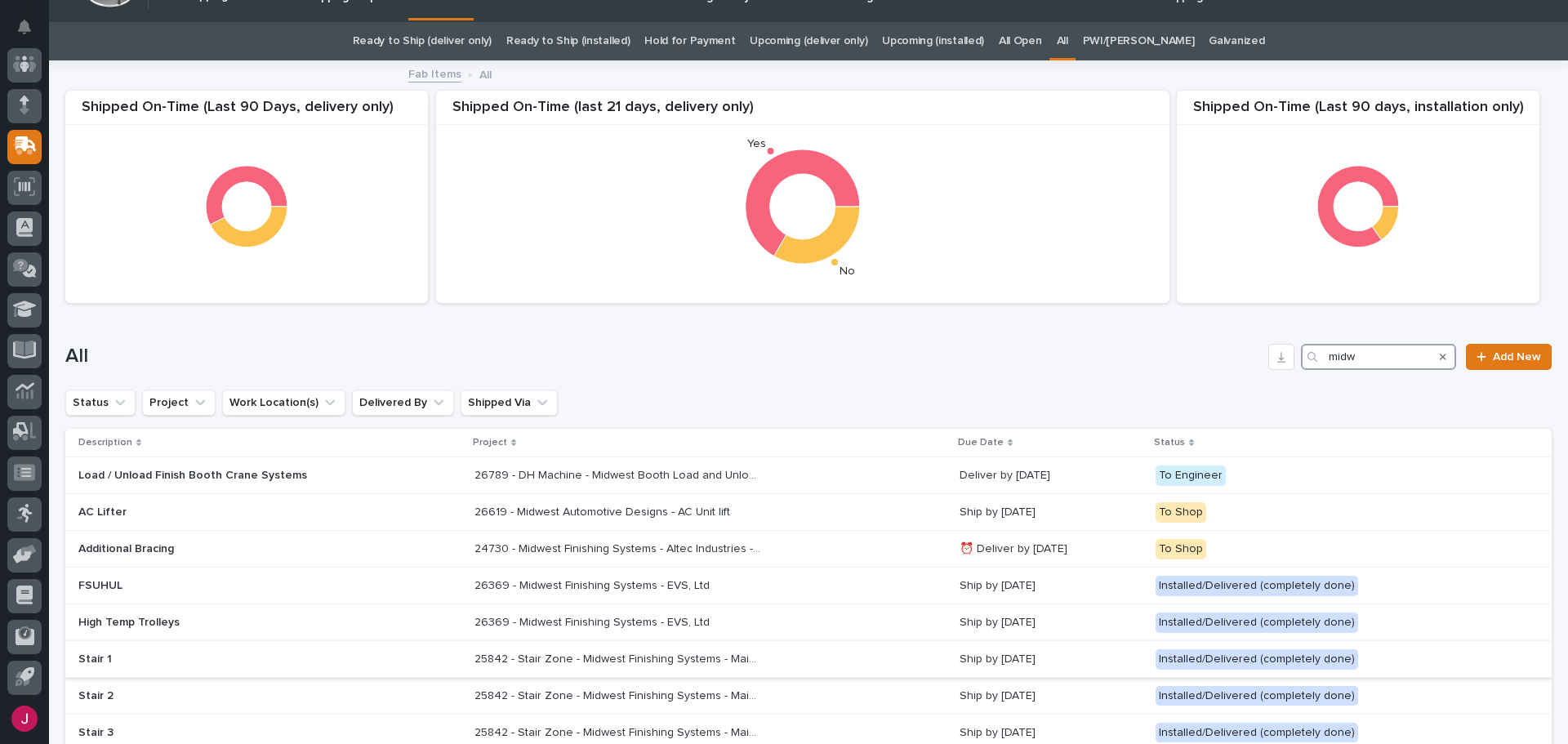
scroll to position [82, 0]
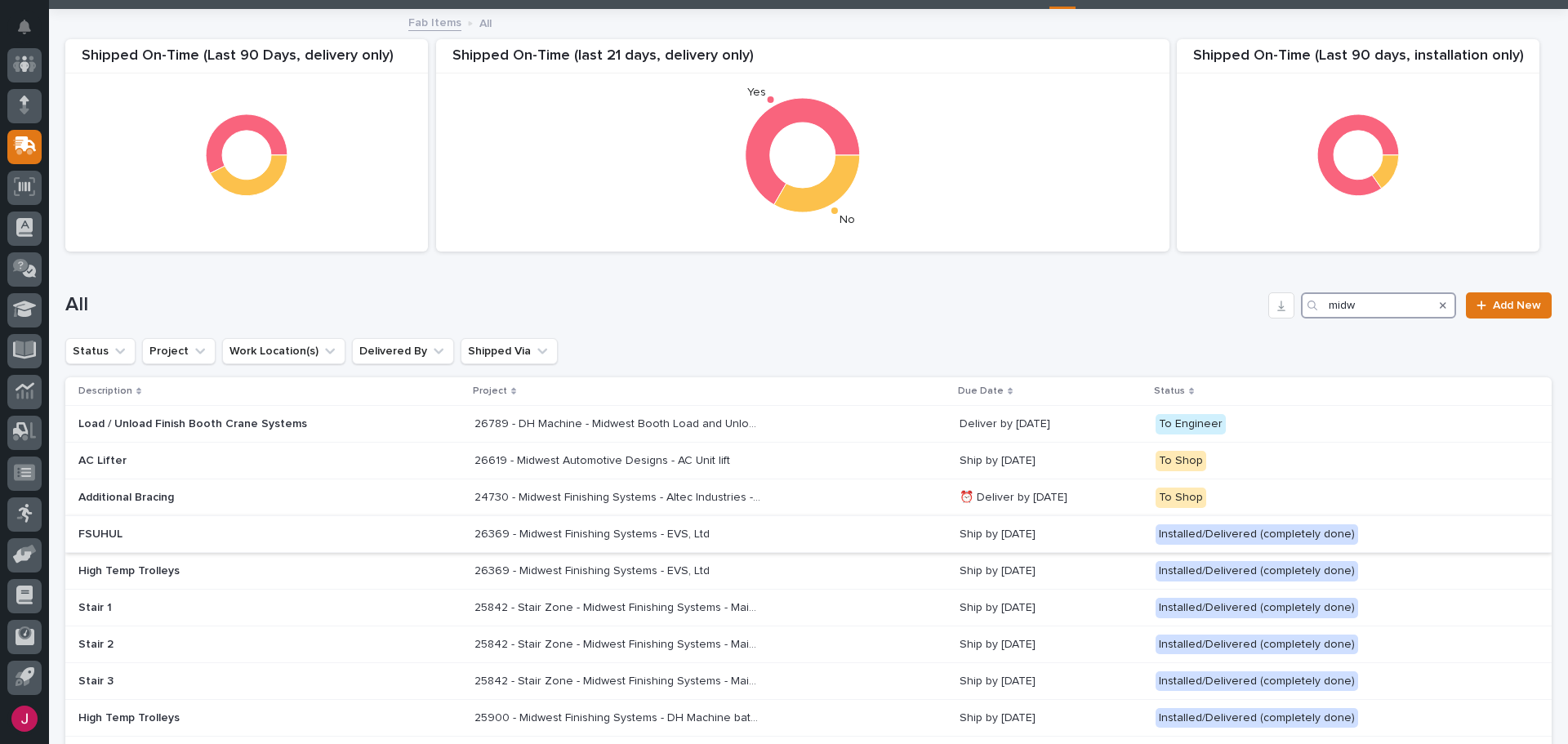
type input "midw"
click at [575, 529] on p "26369 - Midwest Finishing Systems - EVS, Ltd" at bounding box center [594, 532] width 239 height 17
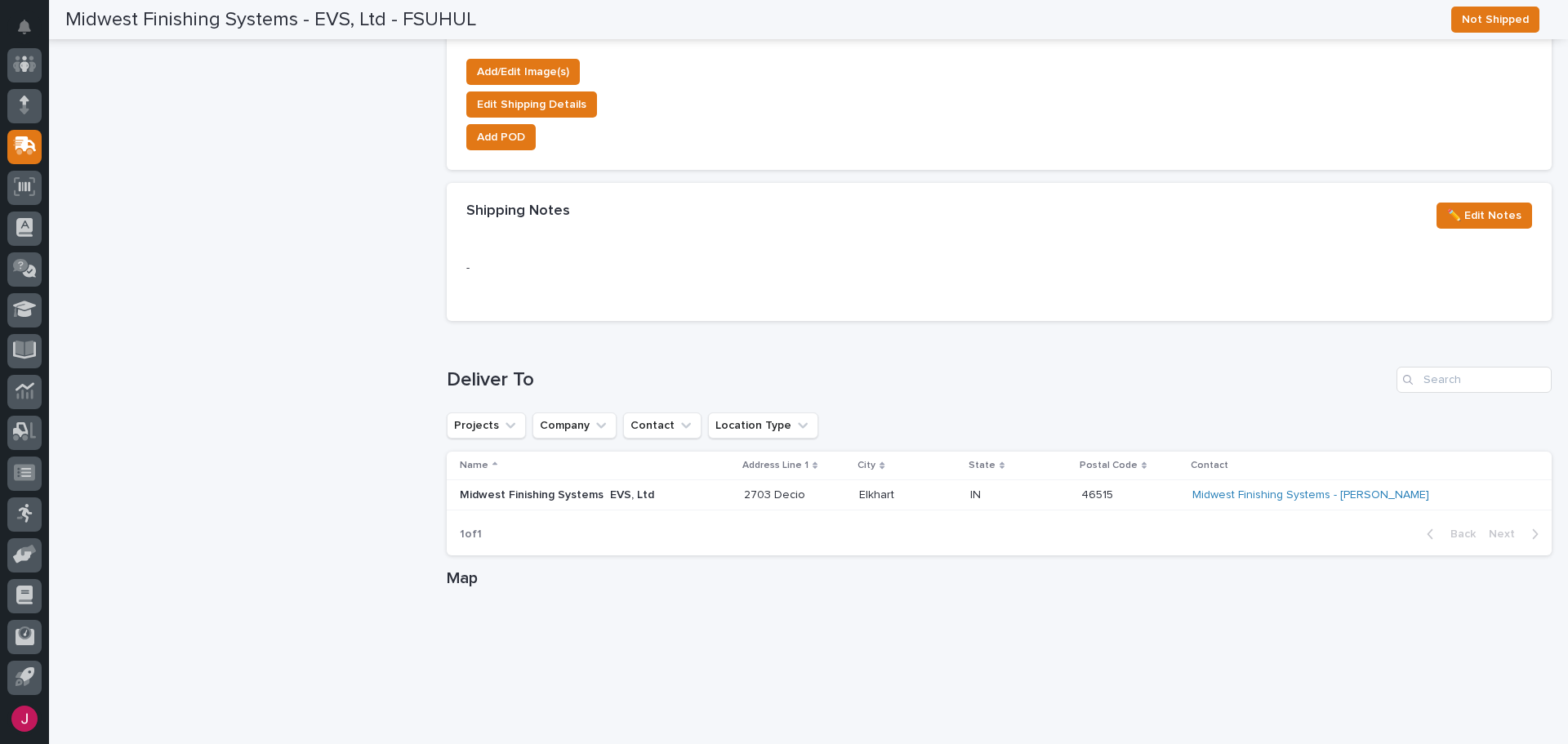
scroll to position [1277, 0]
